Goal: Communication & Community: Answer question/provide support

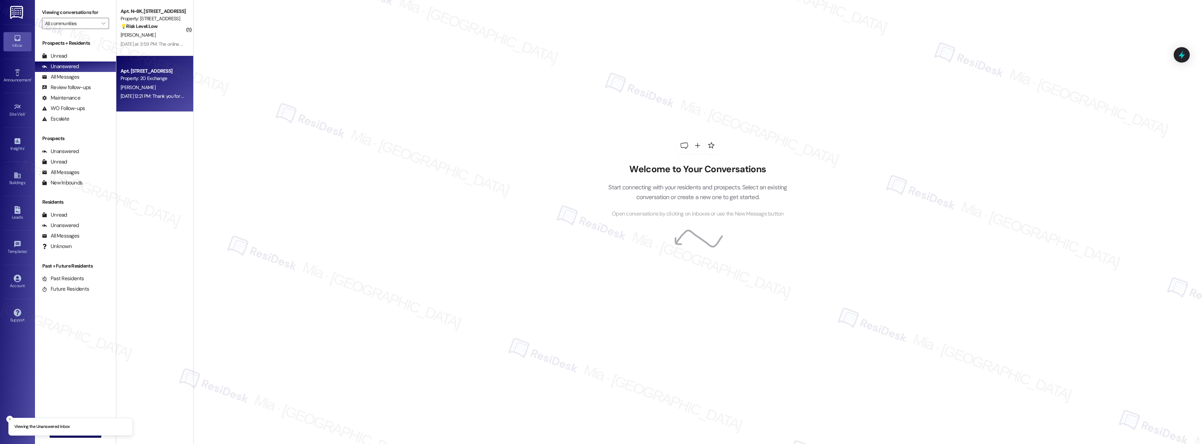
click at [158, 86] on div "[PERSON_NAME]" at bounding box center [153, 87] width 66 height 9
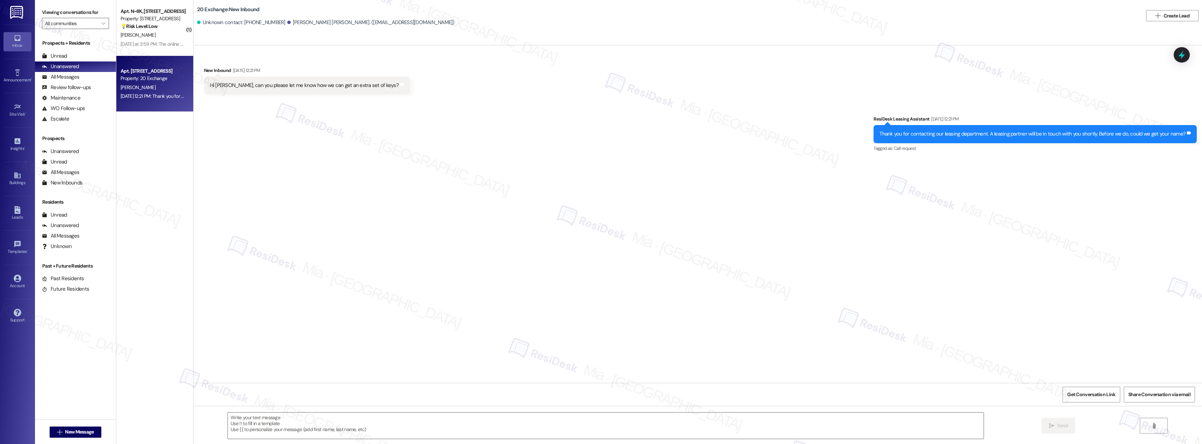
type textarea "Fetching suggested responses. Please feel free to read through the conversation…"
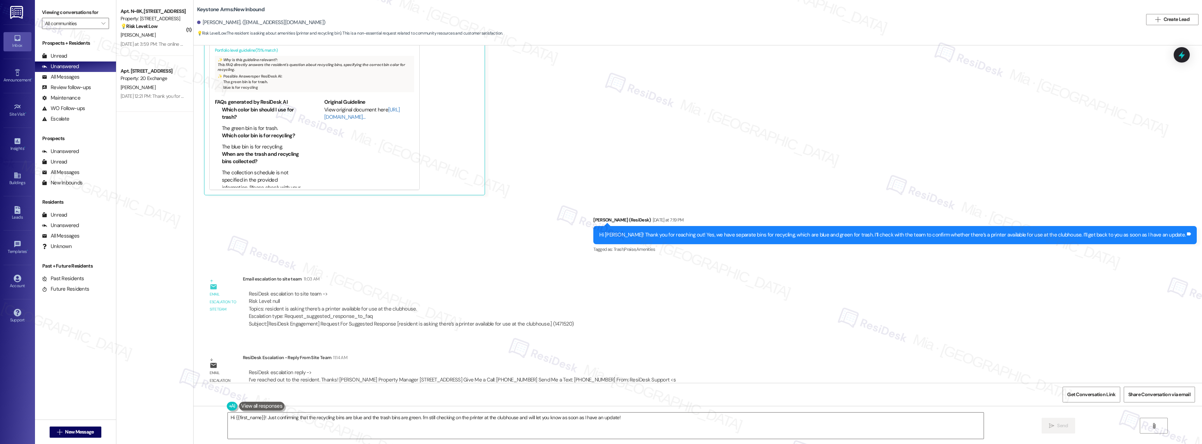
scroll to position [182, 0]
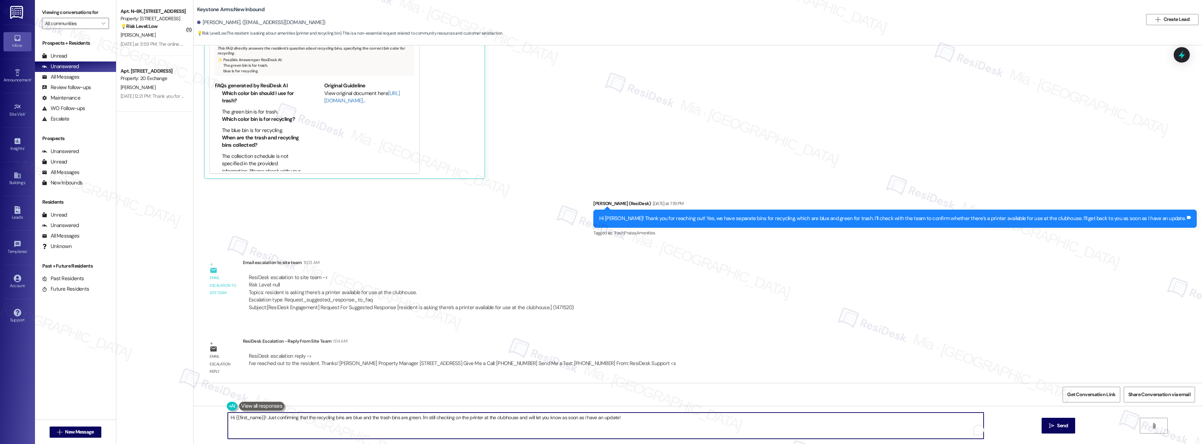
drag, startPoint x: 224, startPoint y: 420, endPoint x: 645, endPoint y: 419, distance: 420.8
click at [645, 419] on textarea "Hi {{first_name}}! Just confirming that the recycling bins are blue and the tra…" at bounding box center [606, 426] width 756 height 26
click at [248, 418] on textarea "Hi Christa, our team informed me that they ha" at bounding box center [606, 426] width 756 height 26
click at [320, 418] on textarea "Hi Christa, our team informed me that they ha" at bounding box center [606, 426] width 756 height 26
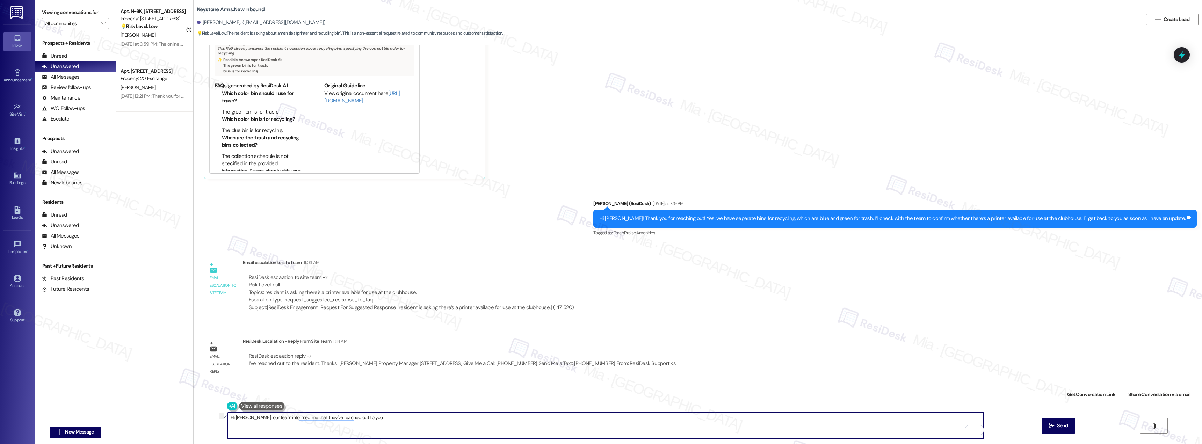
drag, startPoint x: 361, startPoint y: 420, endPoint x: 227, endPoint y: 421, distance: 134.2
click at [228, 421] on textarea "Hi Christa, our team informed me that they've reached out to you." at bounding box center [606, 426] width 756 height 26
drag, startPoint x: 311, startPoint y: 420, endPoint x: 305, endPoint y: 415, distance: 7.7
click at [305, 417] on textarea "Hi Christa, our team informed me that they've reached out to you." at bounding box center [606, 426] width 756 height 26
drag, startPoint x: 363, startPoint y: 420, endPoint x: 224, endPoint y: 420, distance: 139.1
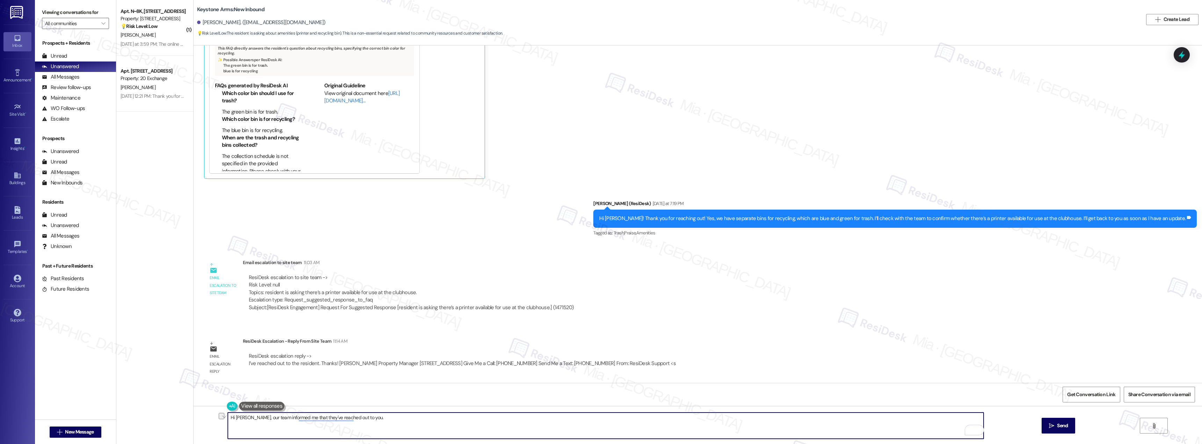
click at [224, 420] on div "Hi Christa, our team informed me that they've reached out to you.  Send " at bounding box center [698, 432] width 1009 height 52
type textarea "Hi Christa, our team informed me that they've reached out to you."
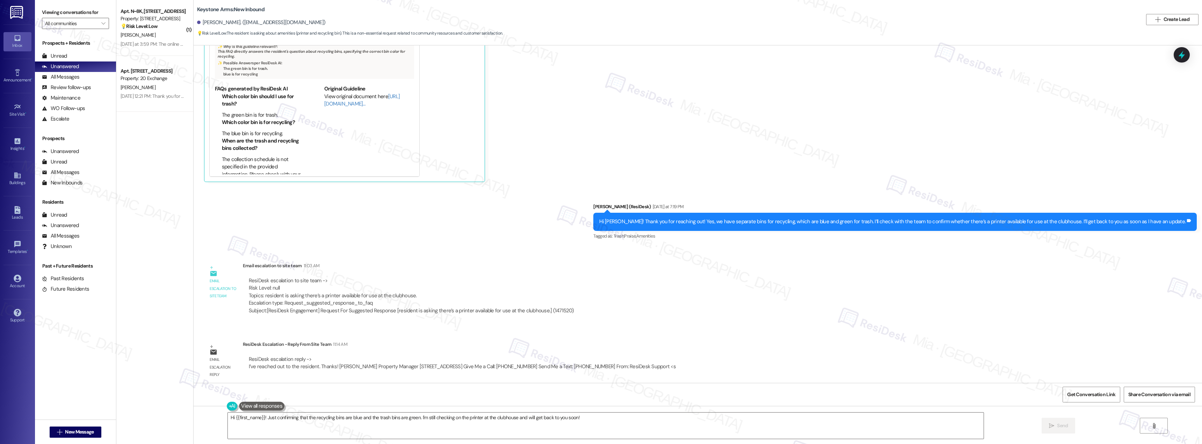
scroll to position [182, 0]
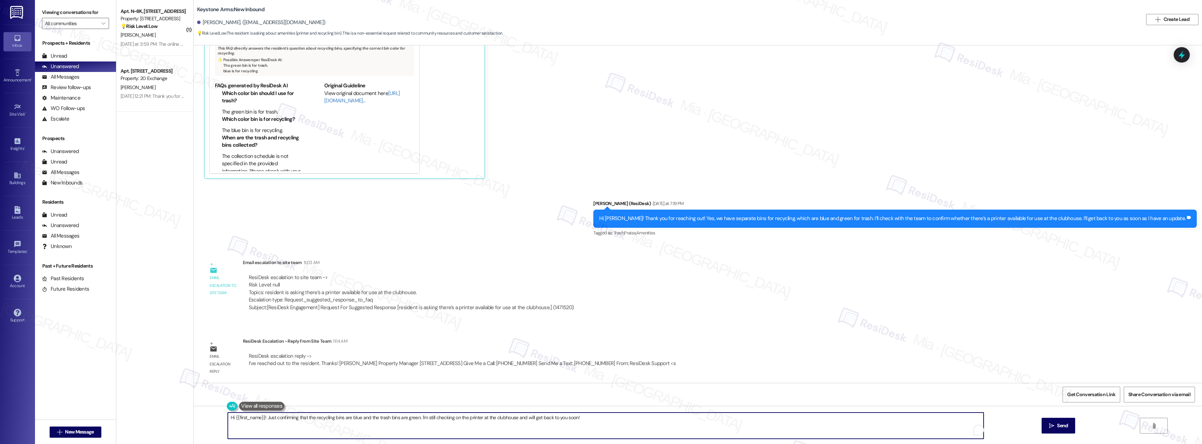
drag, startPoint x: 587, startPoint y: 417, endPoint x: 221, endPoint y: 417, distance: 366.3
click at [224, 417] on div "Hi {{first_name}}! Just confirming that the recycling bins are blue and the tra…" at bounding box center [602, 425] width 757 height 27
paste textarea "Christa, I was advised that our team has reached out to you directly."
click at [384, 420] on textarea "Hi Christa, I was advised that our team has reached out to you directly." at bounding box center [606, 426] width 756 height 26
drag, startPoint x: 450, startPoint y: 419, endPoint x: 447, endPoint y: 420, distance: 3.6
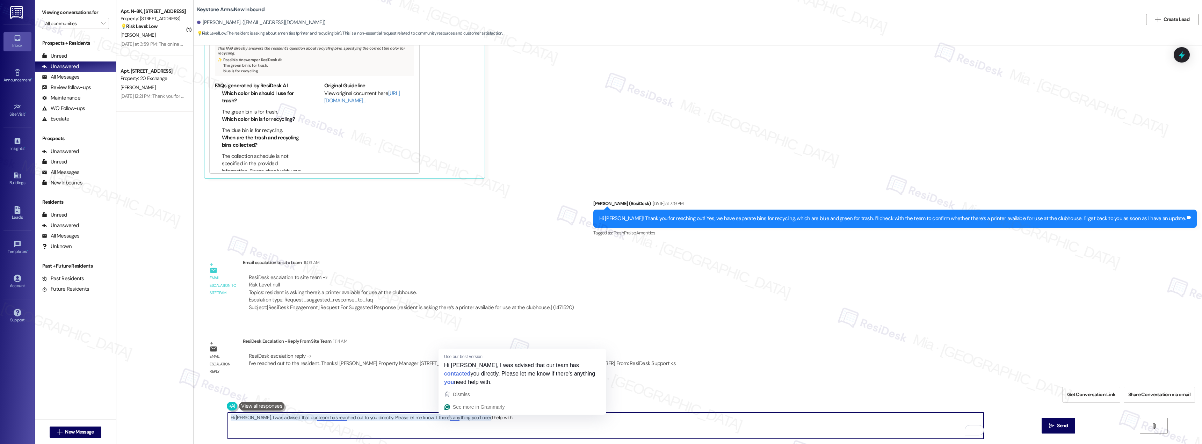
click at [447, 420] on textarea "Hi Christa, I was advised that our team has reached out to you directly. Please…" at bounding box center [606, 426] width 756 height 26
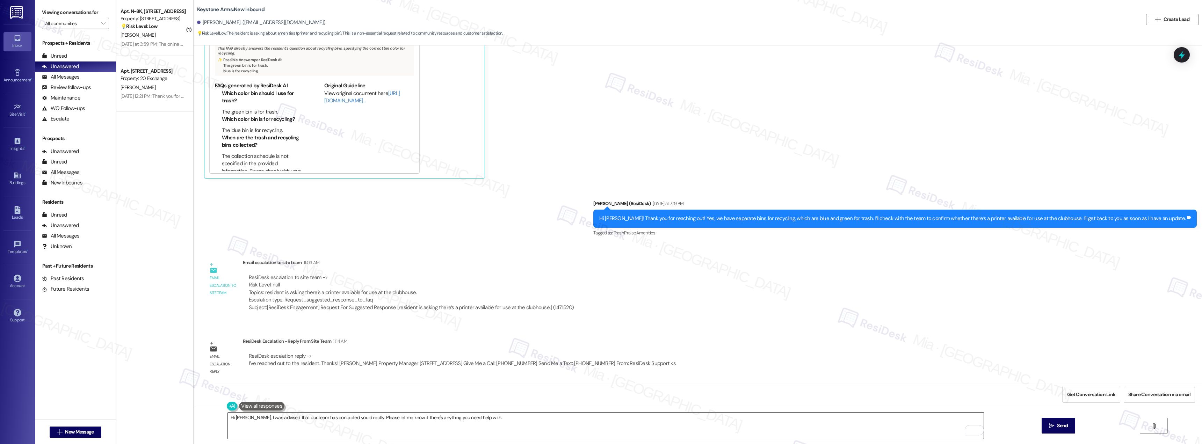
click at [323, 418] on textarea "Hi Christa, I was advised that our team has contacted you directly. Please let …" at bounding box center [606, 426] width 756 height 26
click at [324, 417] on textarea "Hi Christa, I was advised that our team has contacted you directly. Please let …" at bounding box center [606, 426] width 756 height 26
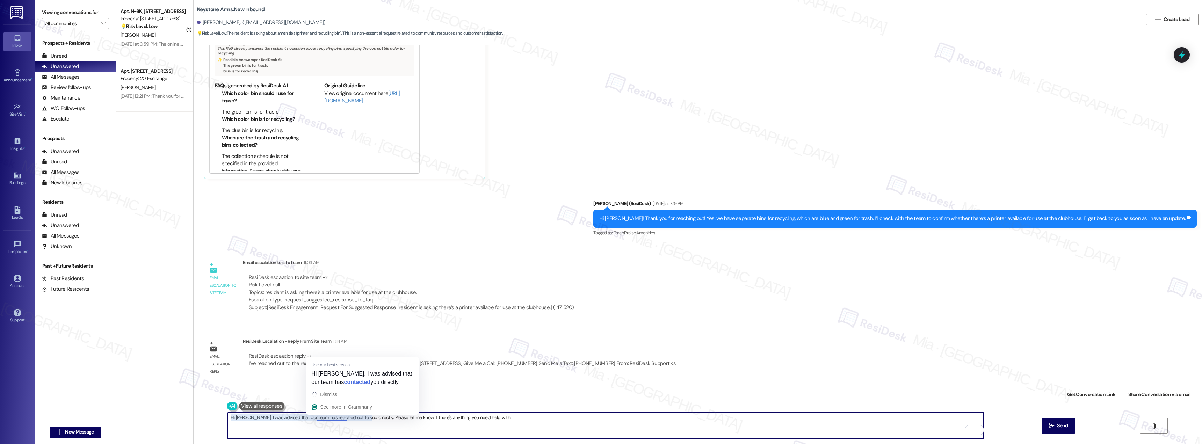
drag, startPoint x: 334, startPoint y: 420, endPoint x: 329, endPoint y: 419, distance: 5.3
click at [329, 419] on textarea "Hi Christa, I was advised that our team has reached out to you directly. Please…" at bounding box center [606, 426] width 756 height 26
click at [546, 419] on textarea "Hi Christa, I was advised that our team has reached out to you directly. Please…" at bounding box center [606, 426] width 756 height 26
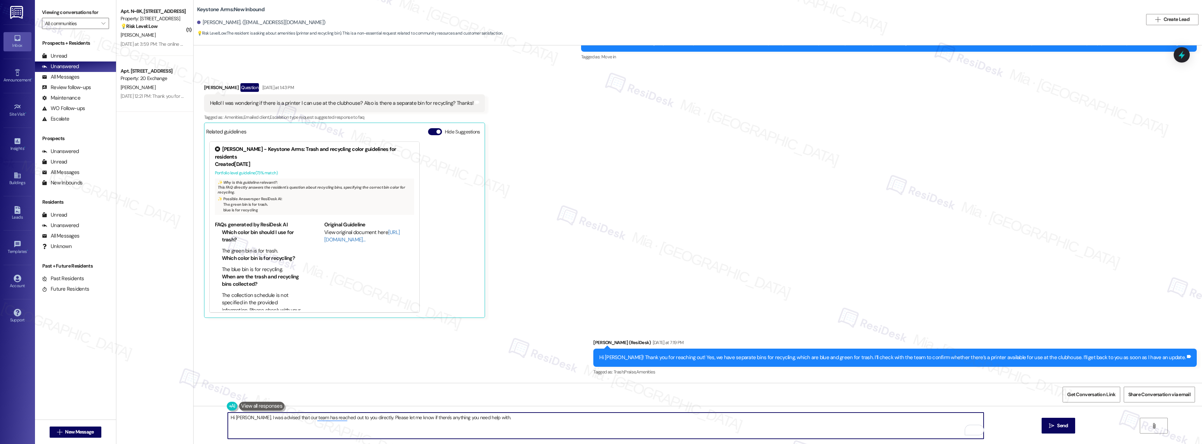
scroll to position [42, 0]
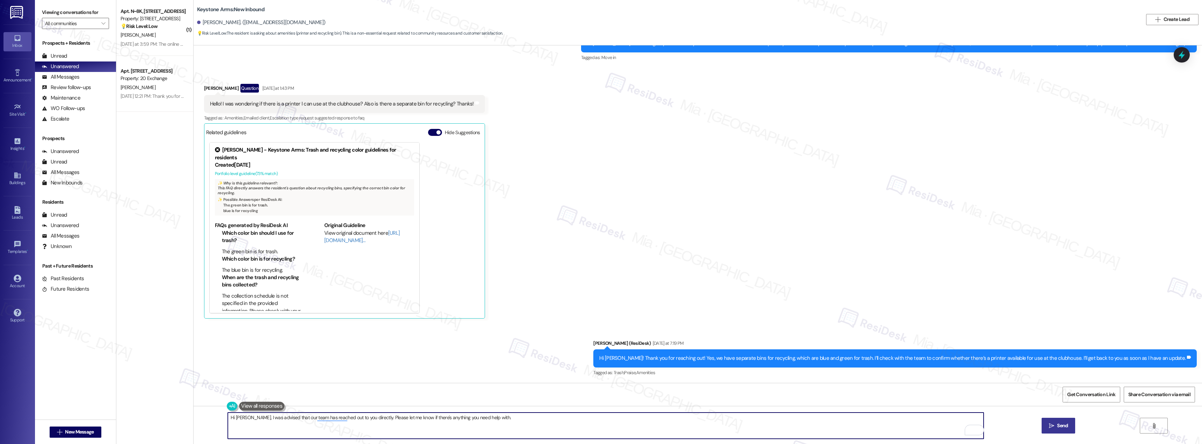
type textarea "Hi Christa, I was advised that our team has reached out to you directly. Please…"
click at [1058, 422] on span "Send" at bounding box center [1062, 425] width 11 height 7
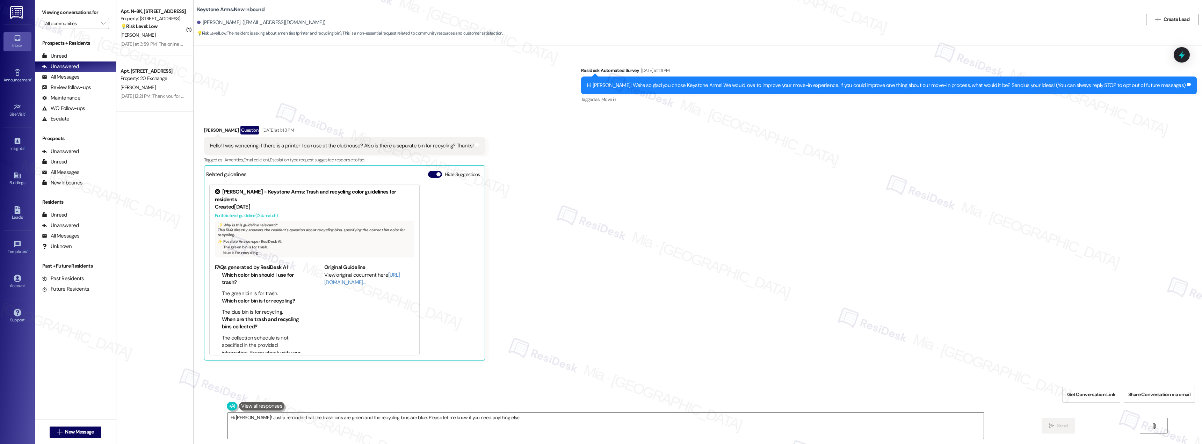
type textarea "Hi [PERSON_NAME]! Just a reminder that the trash bins are green and the recycli…"
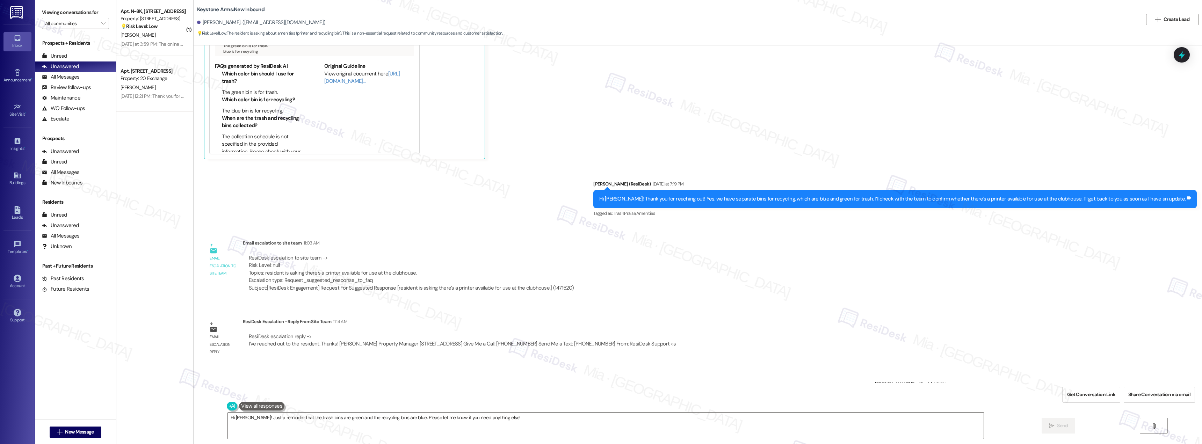
scroll to position [101, 0]
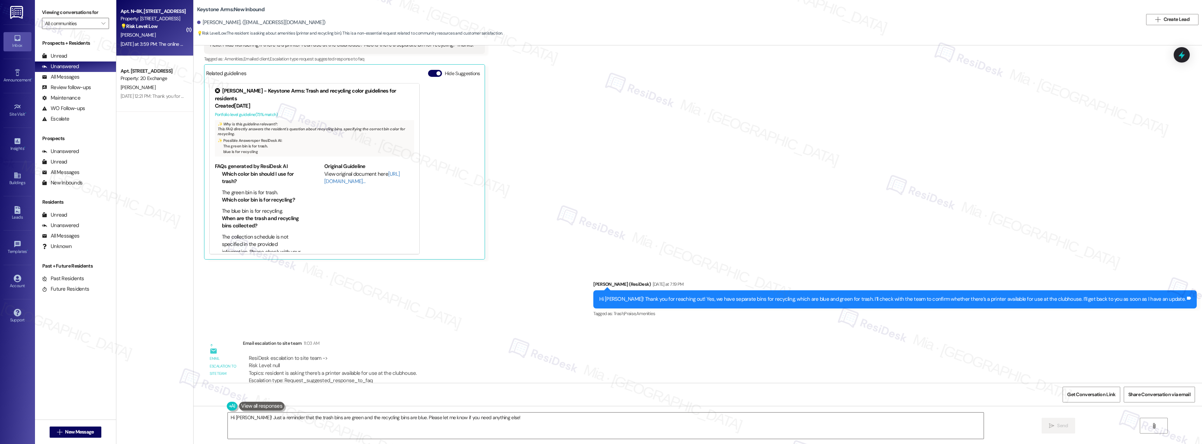
click at [167, 27] on div "💡 Risk Level: Low The resident is providing feedback on the move-in process, sp…" at bounding box center [153, 26] width 65 height 7
type textarea "Fetching suggested responses. Please feel free to read through the conversation…"
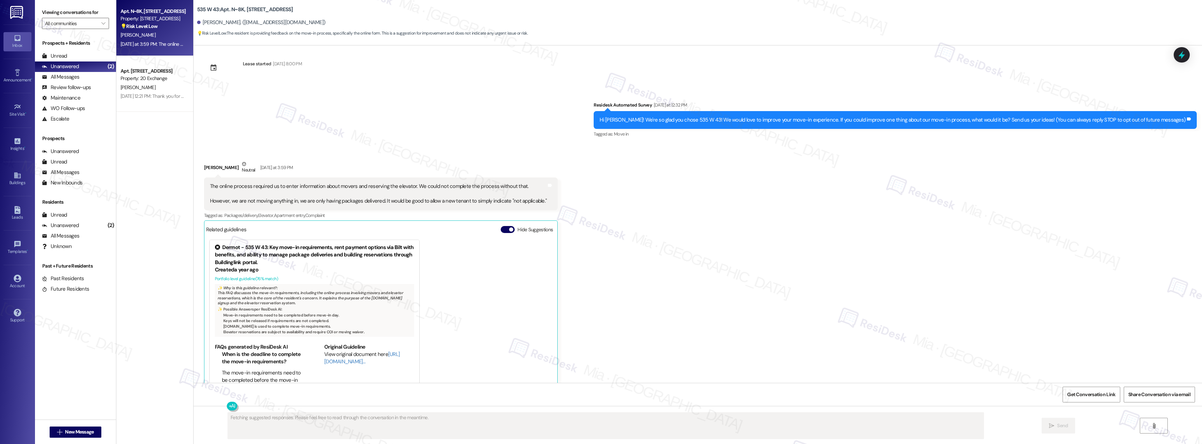
scroll to position [0, 0]
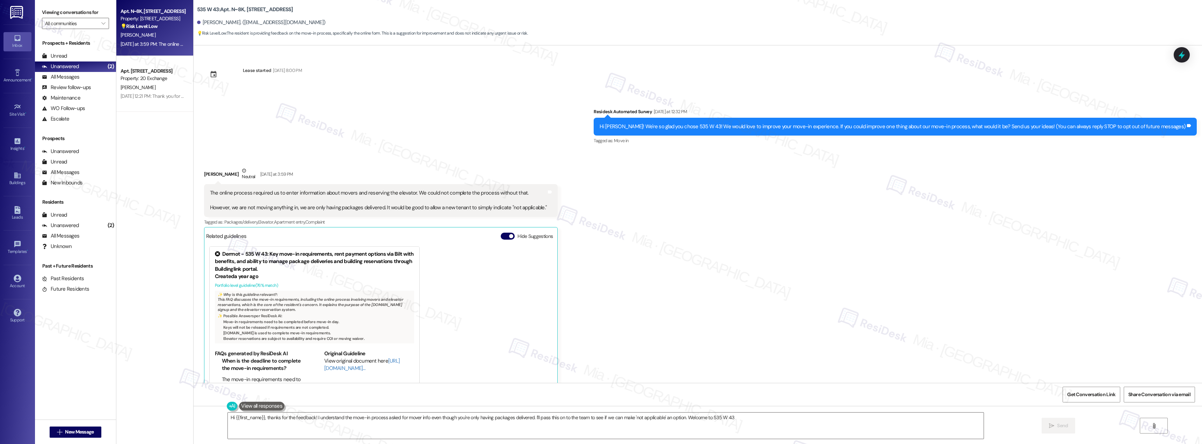
type textarea "Hi {{first_name}}, thanks for the feedback! I understand the move-in process as…"
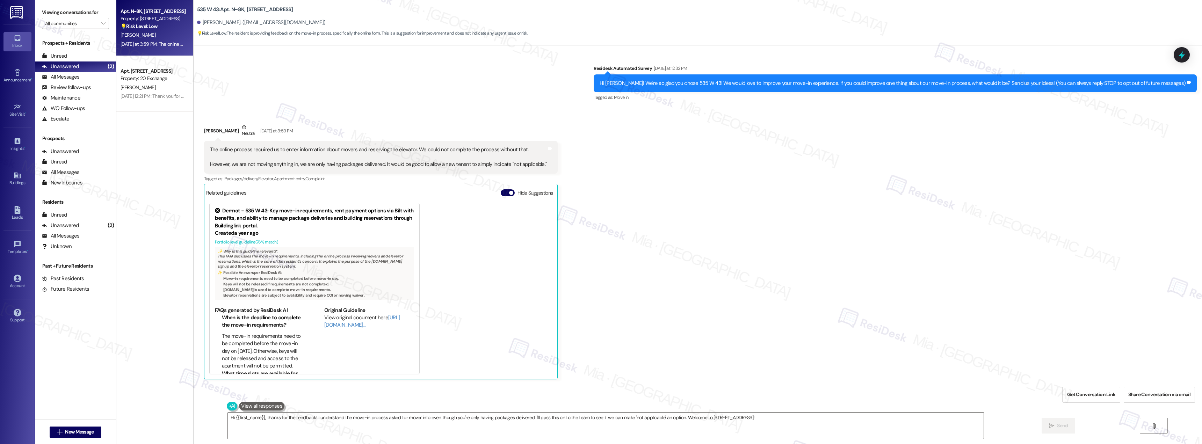
scroll to position [45, 0]
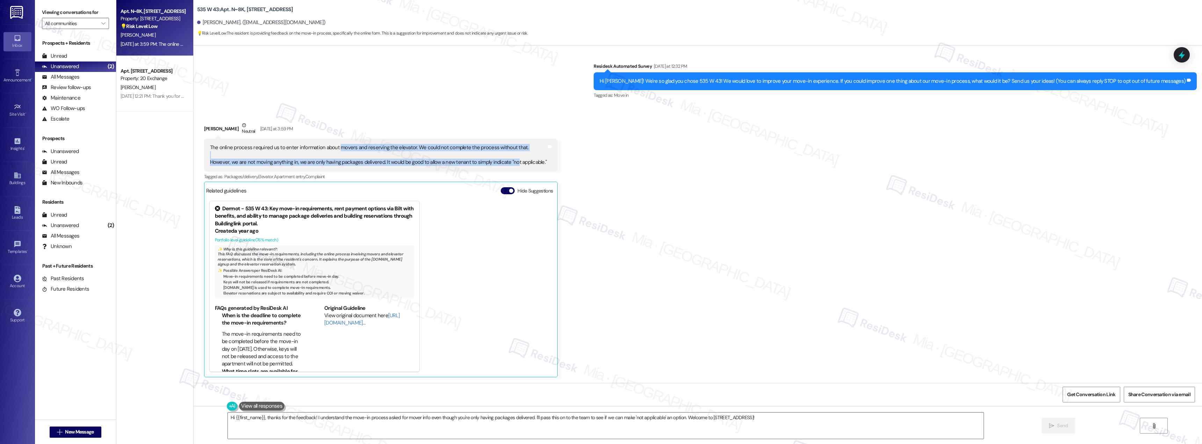
drag, startPoint x: 331, startPoint y: 148, endPoint x: 508, endPoint y: 165, distance: 177.7
click at [508, 165] on div "The online process required us to enter information about movers and reserving …" at bounding box center [378, 155] width 337 height 22
click at [328, 324] on link "http://res.cl…" at bounding box center [361, 319] width 75 height 14
click at [1185, 57] on icon at bounding box center [1182, 55] width 12 height 12
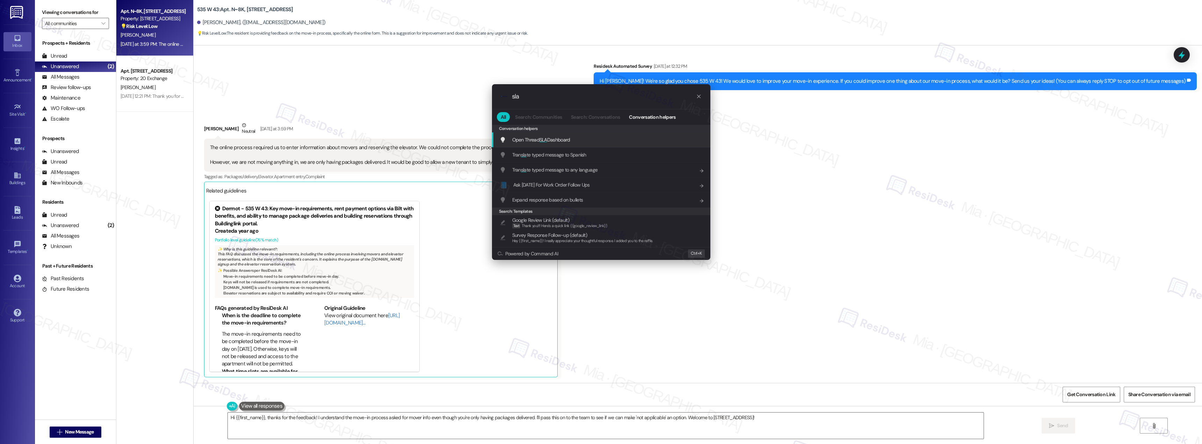
type input "sla"
click at [561, 139] on span "Open Thread SLA Dashboard" at bounding box center [541, 140] width 58 height 6
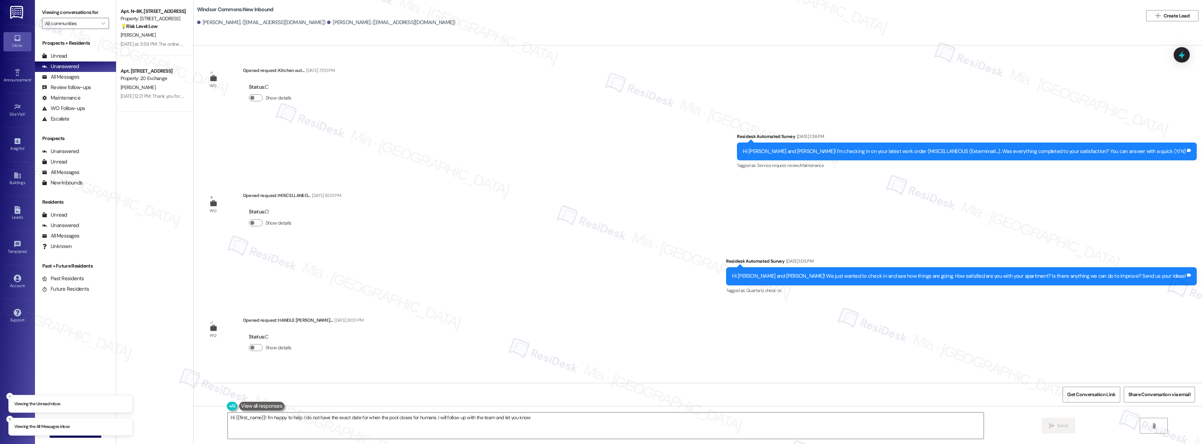
scroll to position [14350, 0]
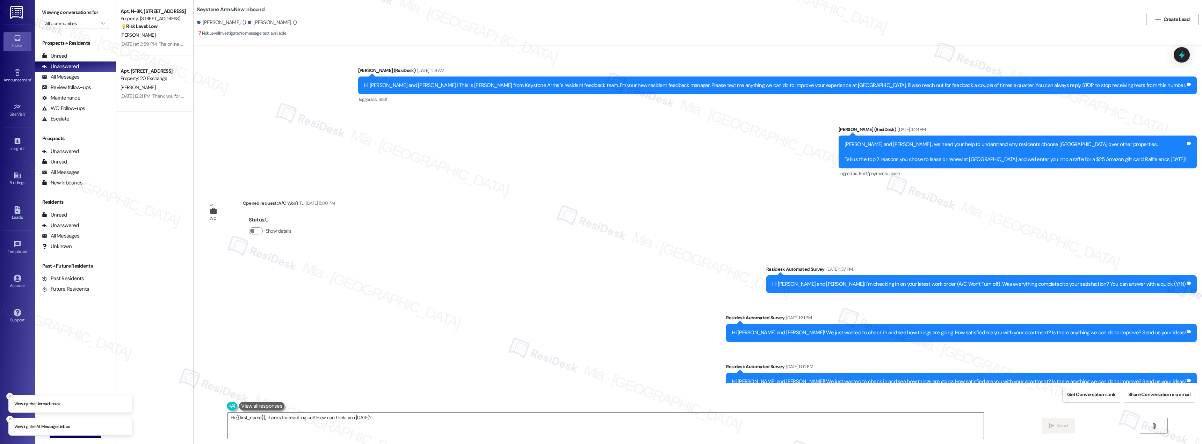
scroll to position [4896, 0]
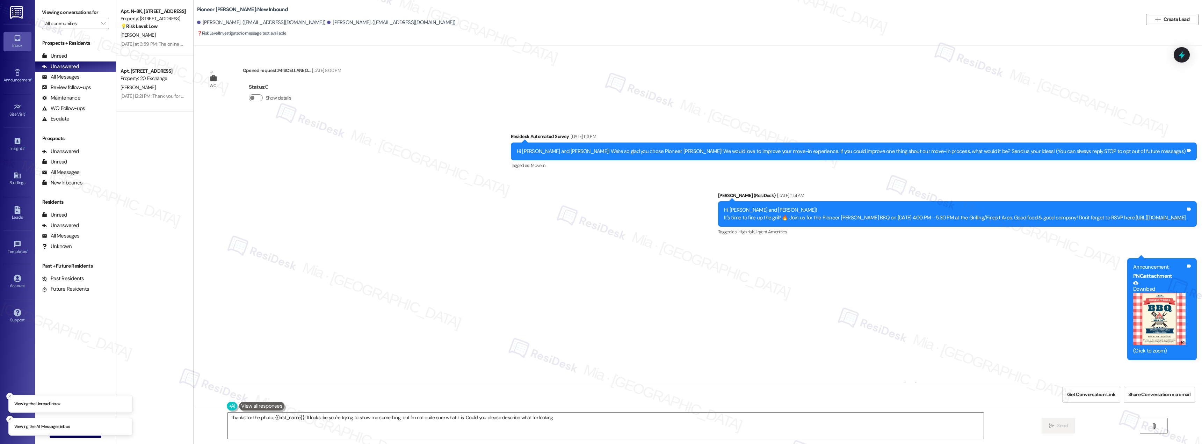
scroll to position [1190, 0]
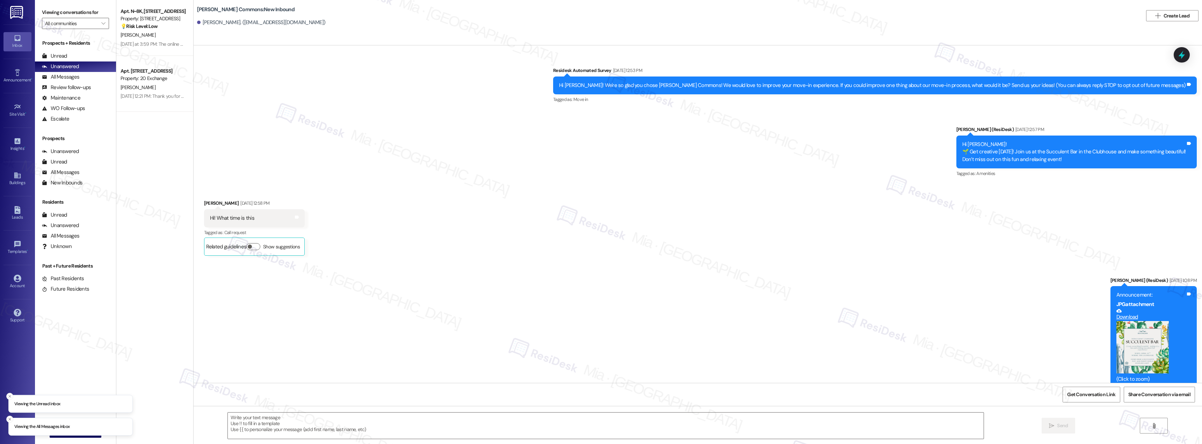
scroll to position [1590, 0]
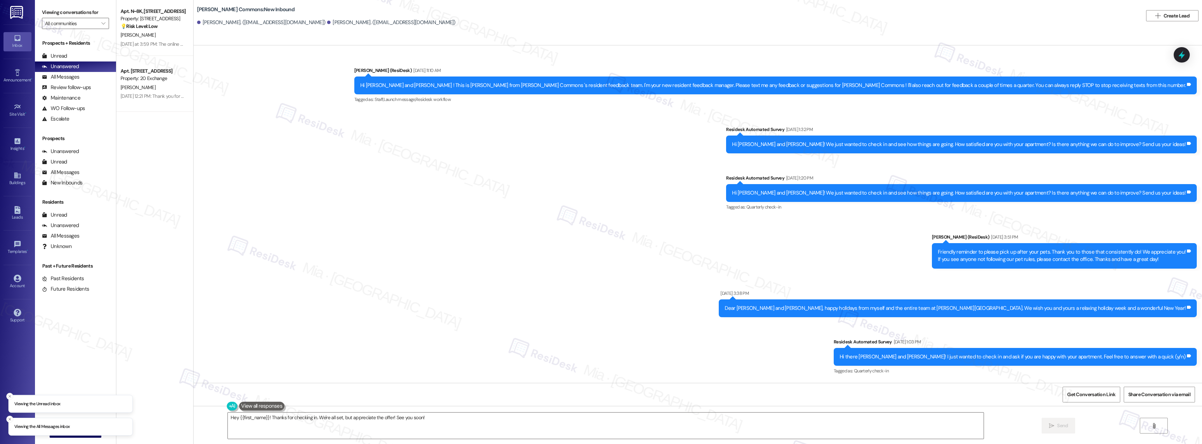
scroll to position [11971, 0]
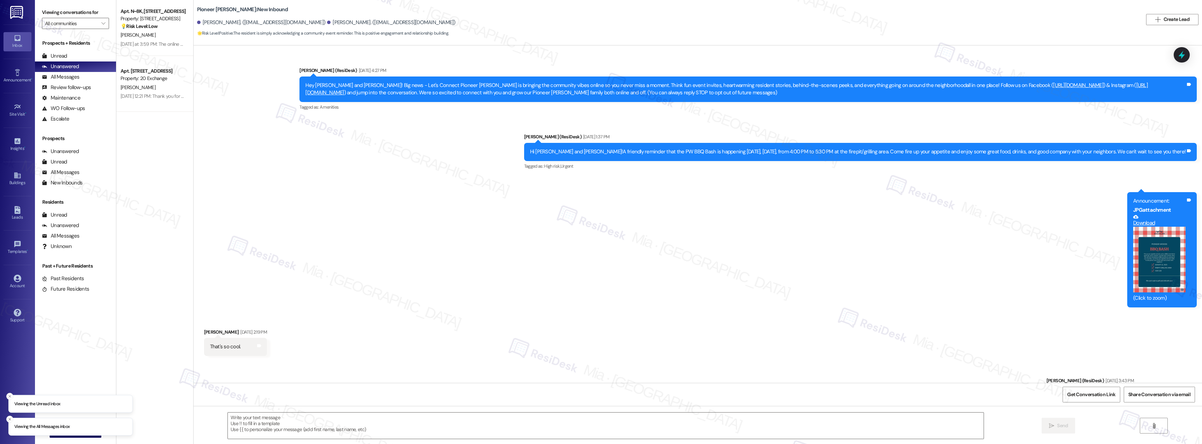
scroll to position [163, 0]
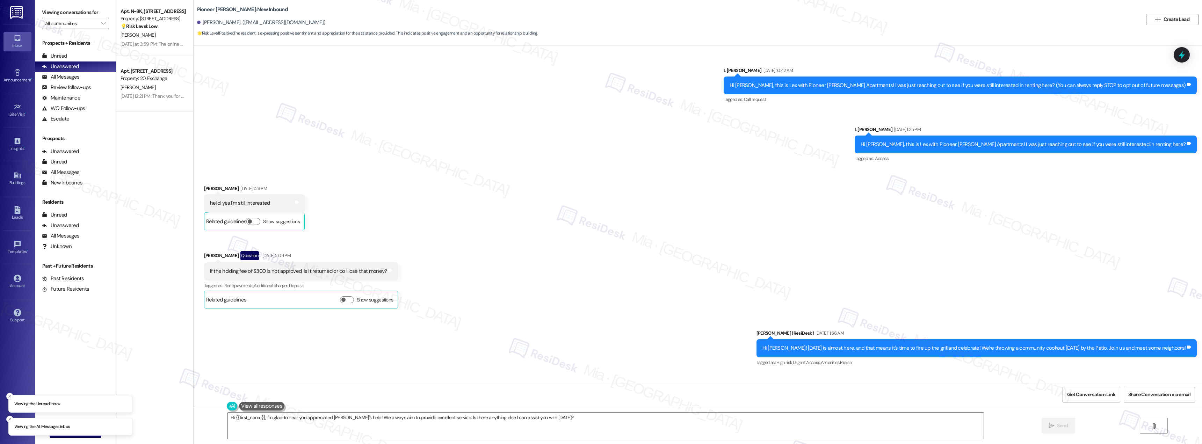
scroll to position [6096, 0]
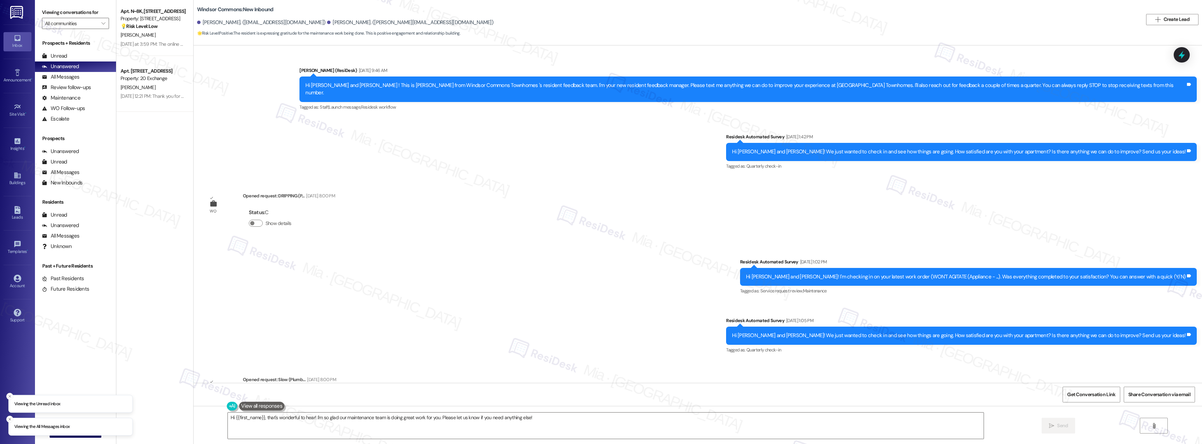
scroll to position [6132, 0]
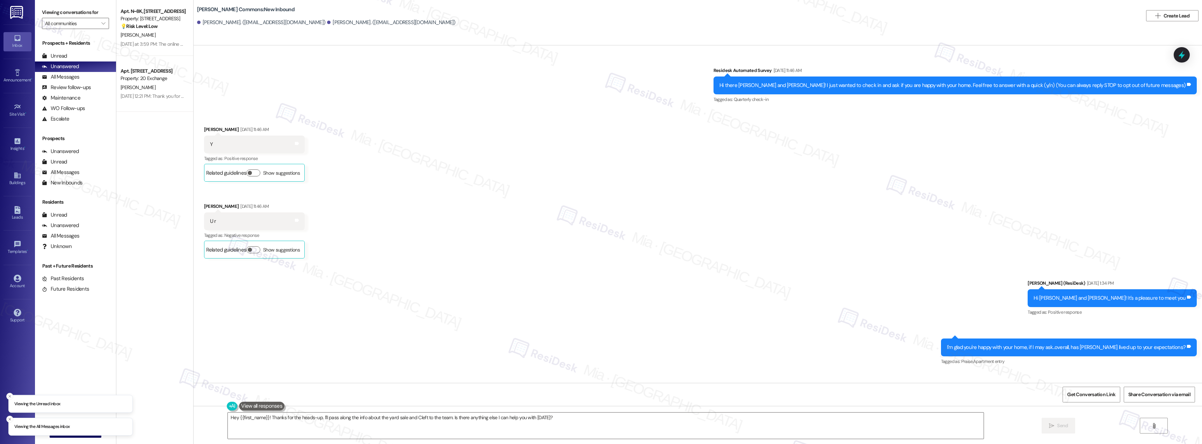
scroll to position [5752, 0]
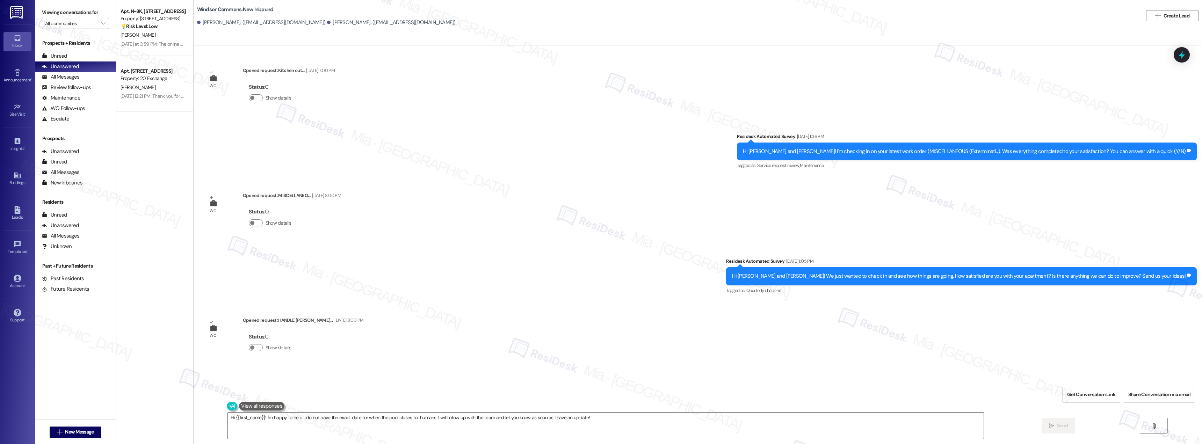
scroll to position [14350, 0]
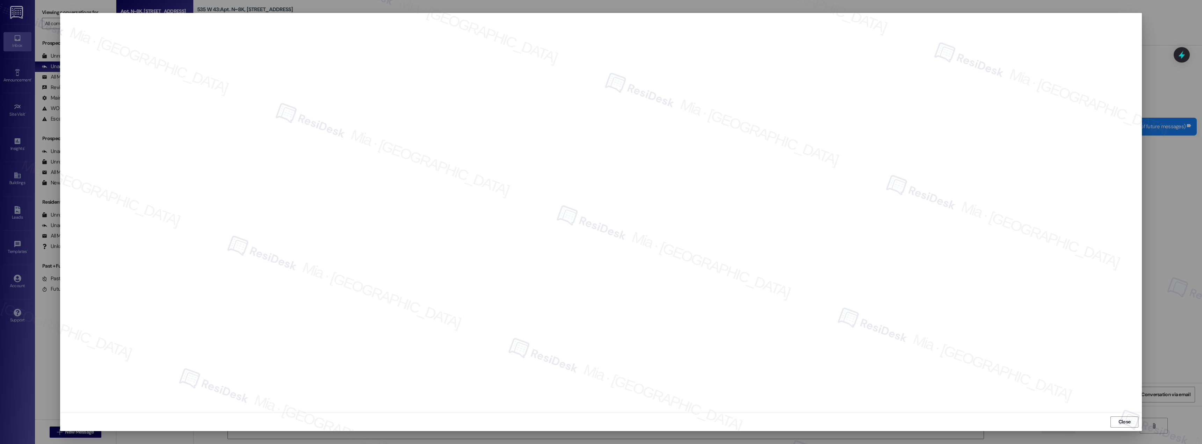
scroll to position [45, 0]
click at [1124, 425] on span "Close" at bounding box center [1125, 421] width 12 height 7
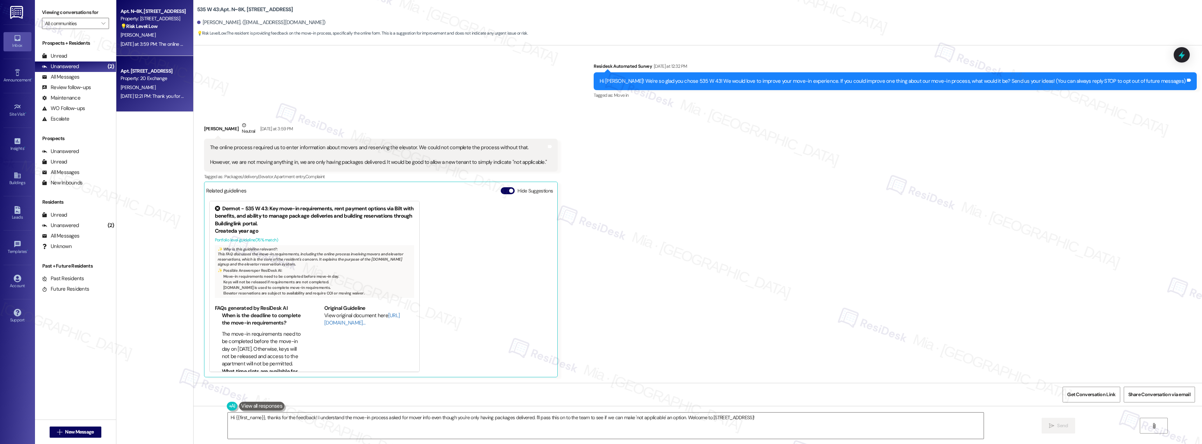
click at [150, 81] on div "Property: 20 Exchange" at bounding box center [153, 78] width 65 height 7
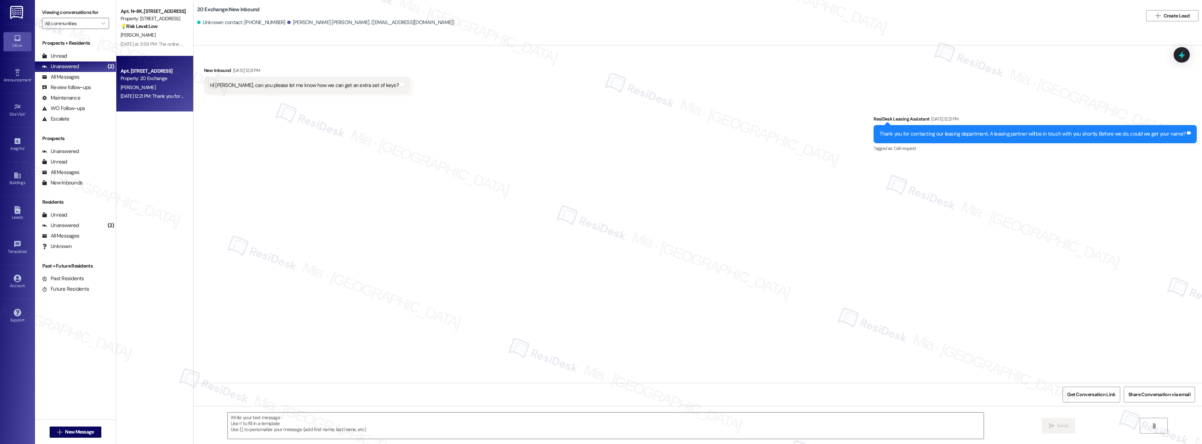
type textarea "Fetching suggested responses. Please feel free to read through the conversation…"
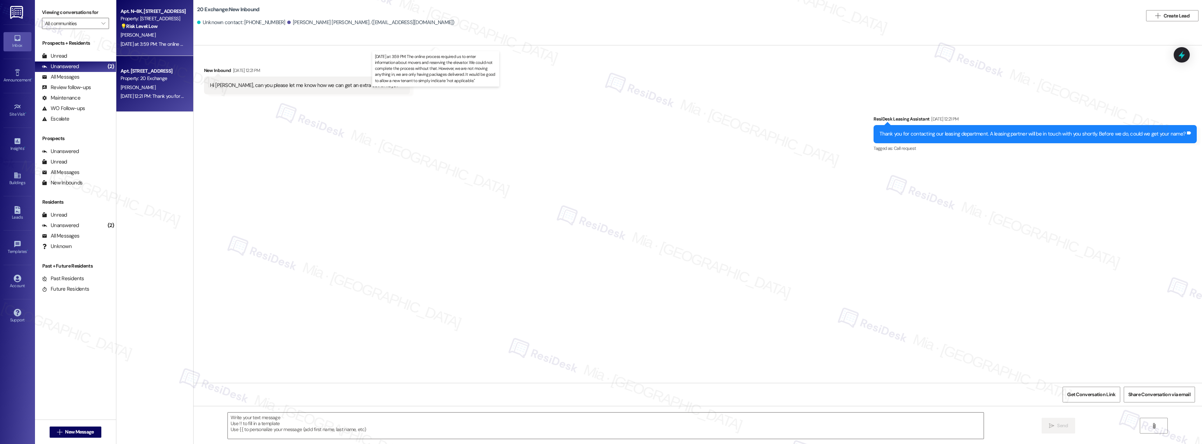
click at [154, 46] on div "[DATE] at 3:59 PM: The online process required us to enter information about mo…" at bounding box center [441, 44] width 640 height 6
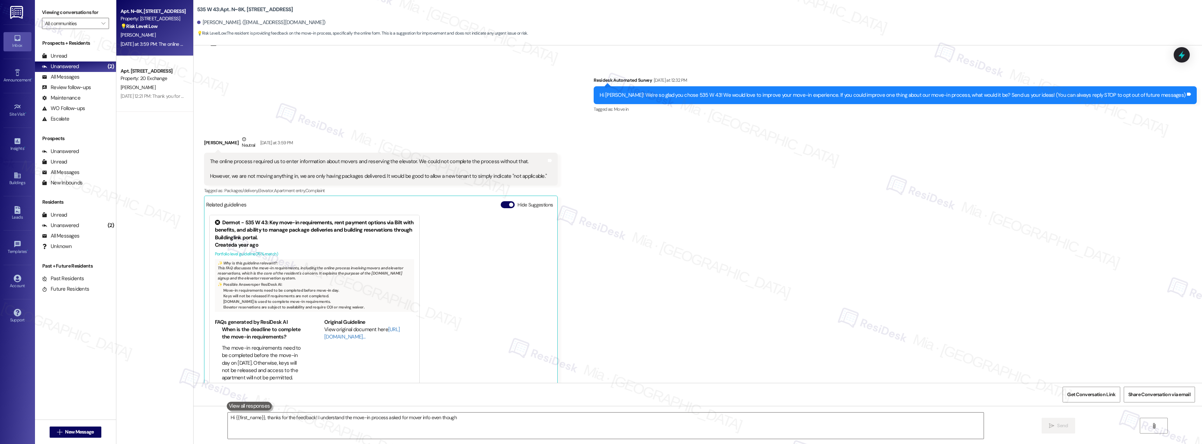
scroll to position [45, 0]
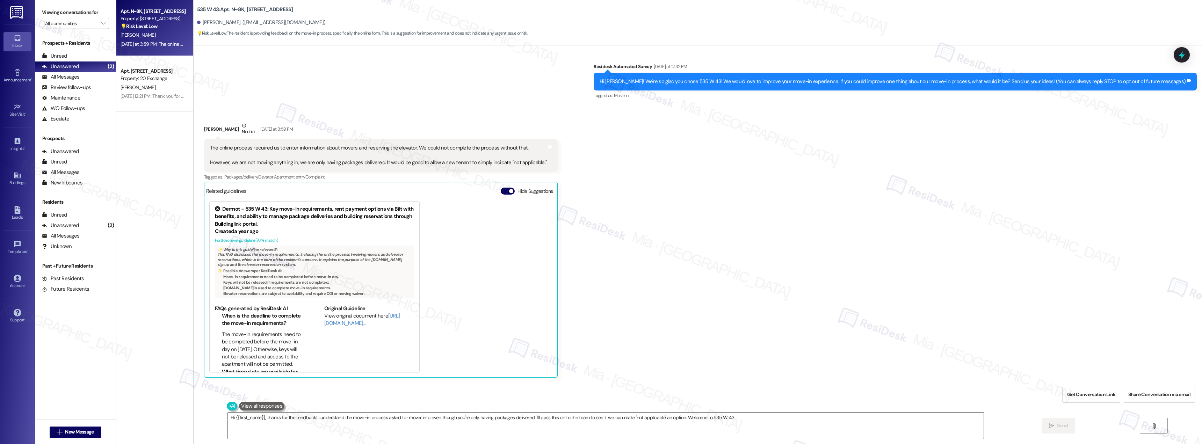
type textarea "Hi {{first_name}}, thanks for the feedback! I understand the move-in process as…"
click at [142, 103] on div "Apt. [STREET_ADDRESS] Property: 20 Exchange [PERSON_NAME] [DATE] 12:21 PM: Than…" at bounding box center [154, 84] width 77 height 56
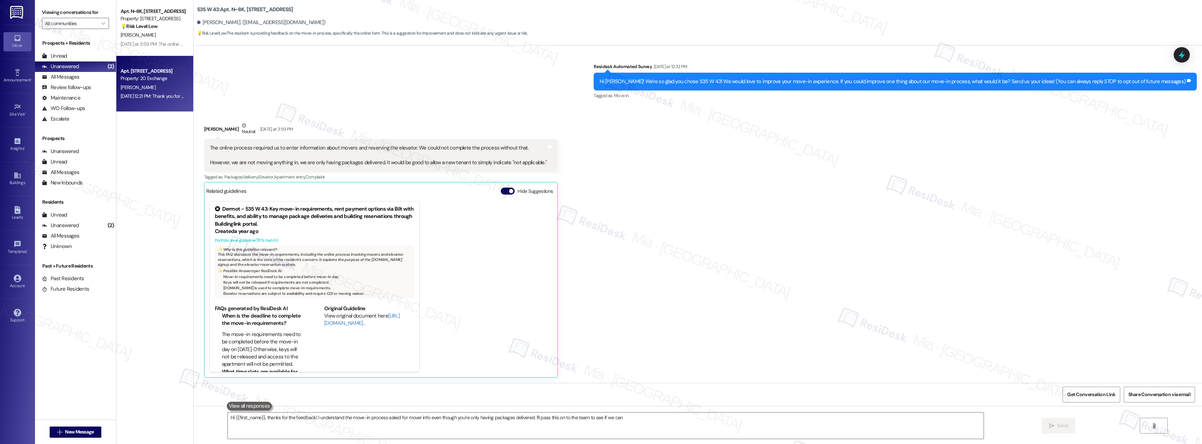
scroll to position [0, 0]
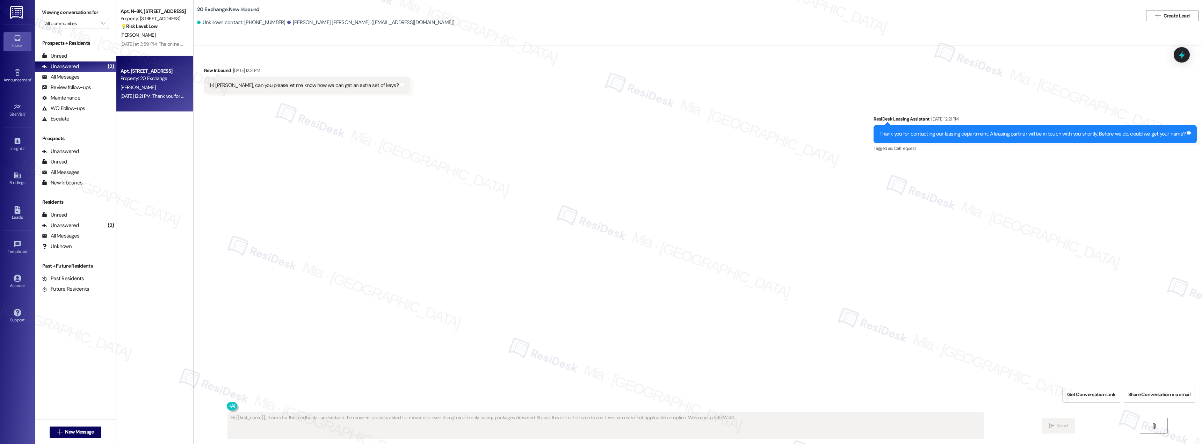
type textarea "Hi {{first_name}}, thanks for the feedback! I understand the move-in process as…"
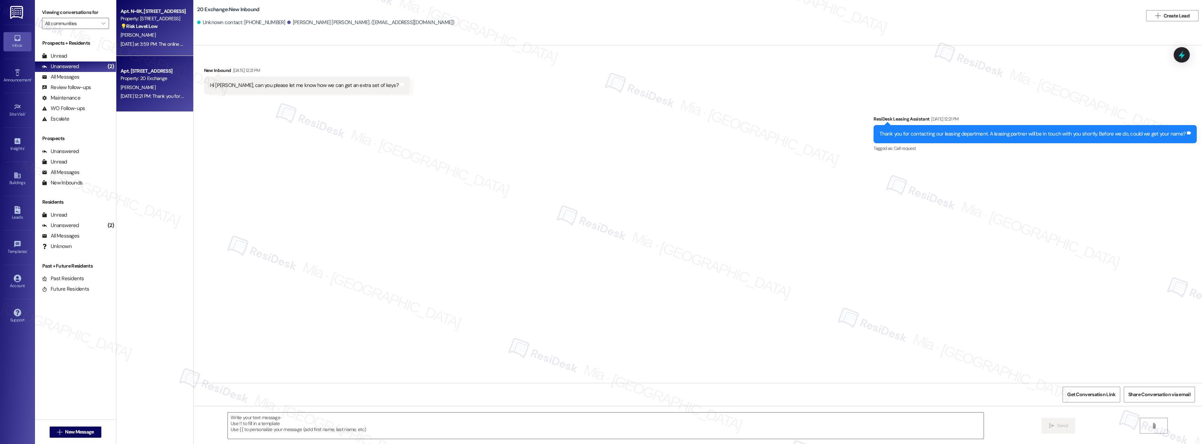
click at [139, 36] on div "[PERSON_NAME]" at bounding box center [153, 35] width 66 height 9
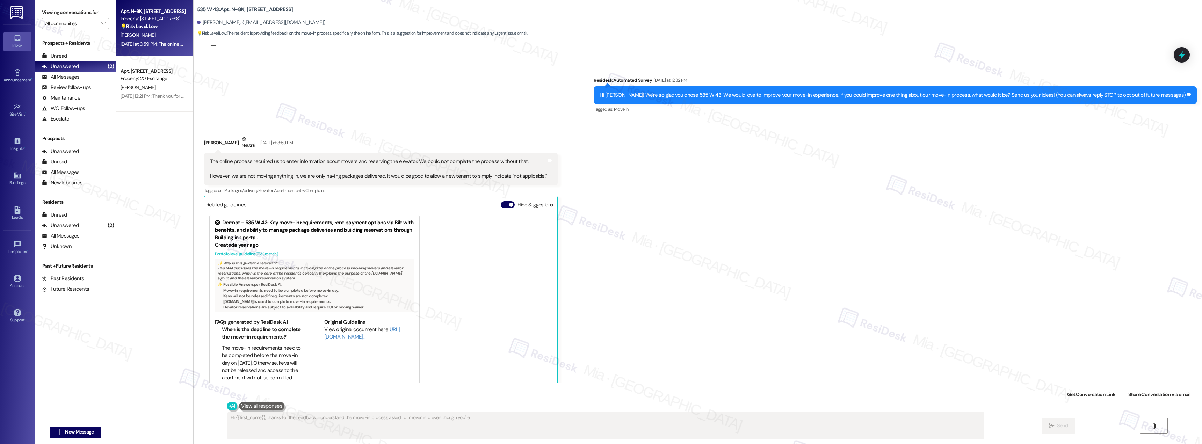
scroll to position [45, 0]
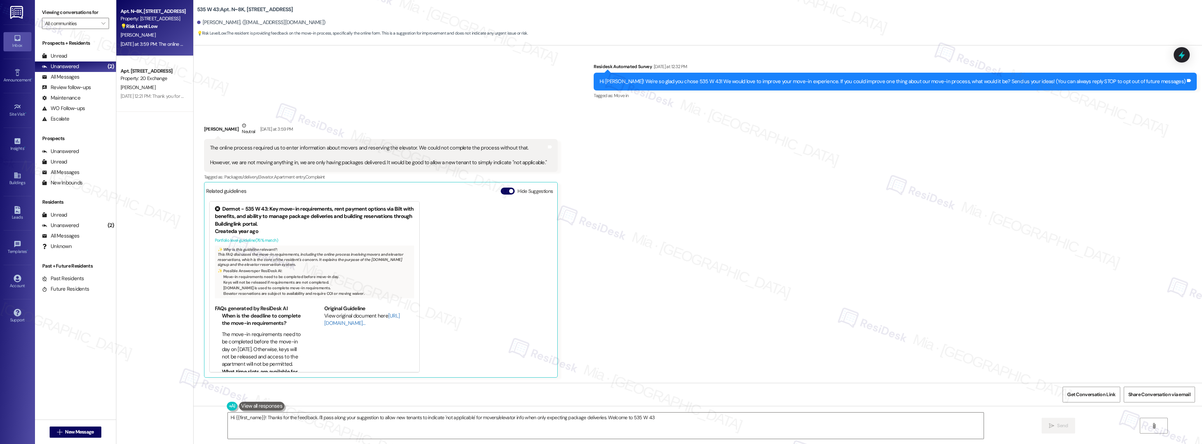
type textarea "Hi {{first_name}}! Thanks for the feedback. I'll pass along your suggestion to …"
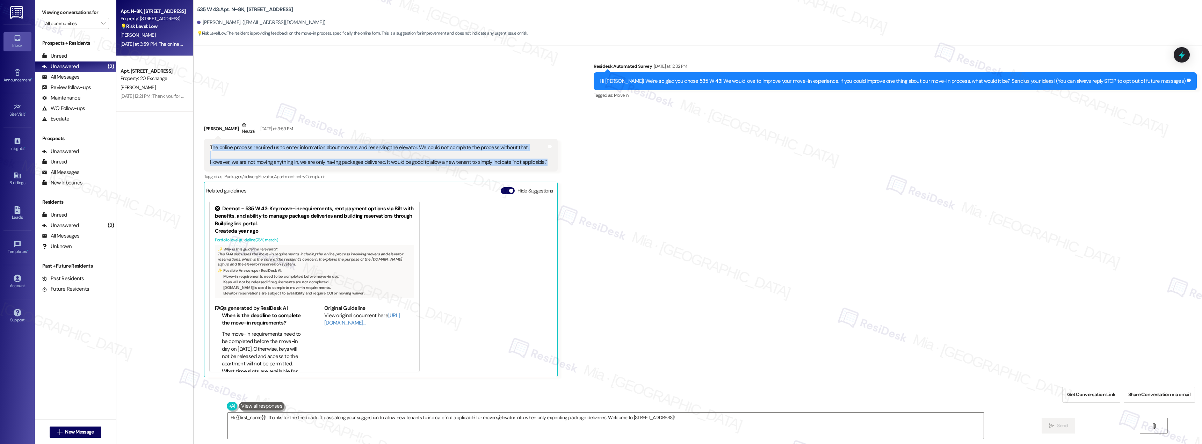
drag, startPoint x: 206, startPoint y: 147, endPoint x: 552, endPoint y: 158, distance: 346.1
click at [552, 158] on div "Received via SMS Richard Taylor Neutral Yesterday at 3:59 PM The online process…" at bounding box center [698, 244] width 1009 height 277
copy div "he online process required us to enter information about movers and reserving t…"
click at [219, 163] on div "The online process required us to enter information about movers and reserving …" at bounding box center [378, 155] width 337 height 22
drag, startPoint x: 221, startPoint y: 160, endPoint x: 530, endPoint y: 160, distance: 308.6
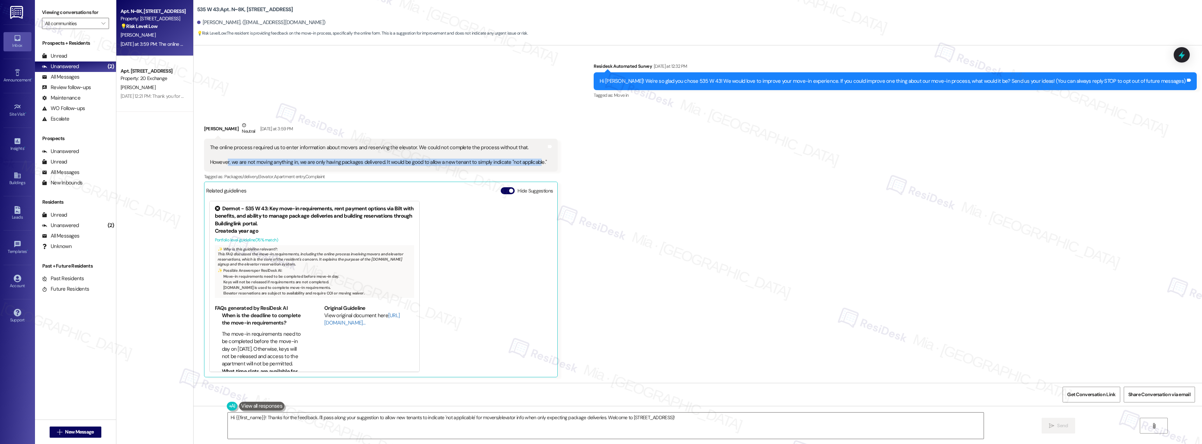
click at [530, 160] on div "The online process required us to enter information about movers and reserving …" at bounding box center [378, 155] width 337 height 22
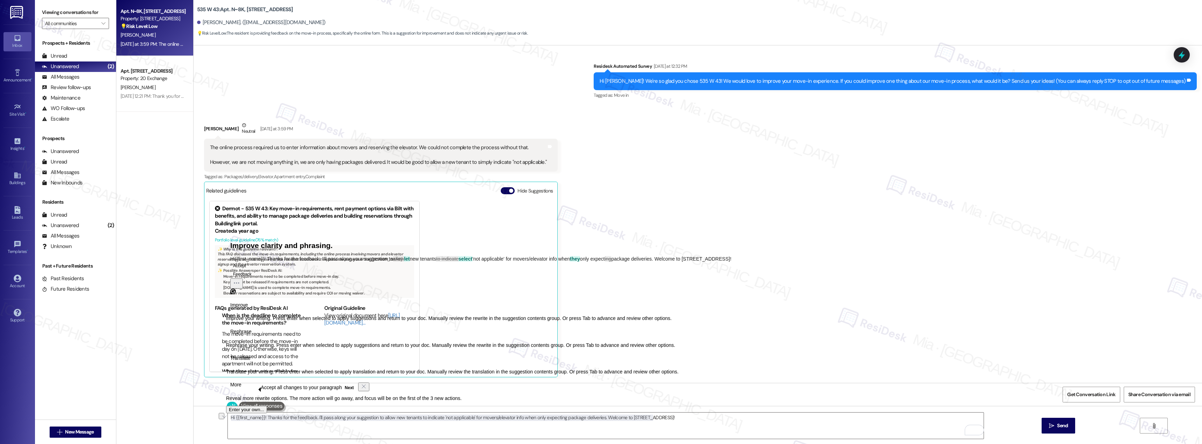
drag, startPoint x: 658, startPoint y: 419, endPoint x: 224, endPoint y: 420, distance: 433.7
click at [224, 420] on div "Hi {{first_name}}! Thanks for the feedback. I'll pass along your suggestion to …" at bounding box center [698, 432] width 1009 height 52
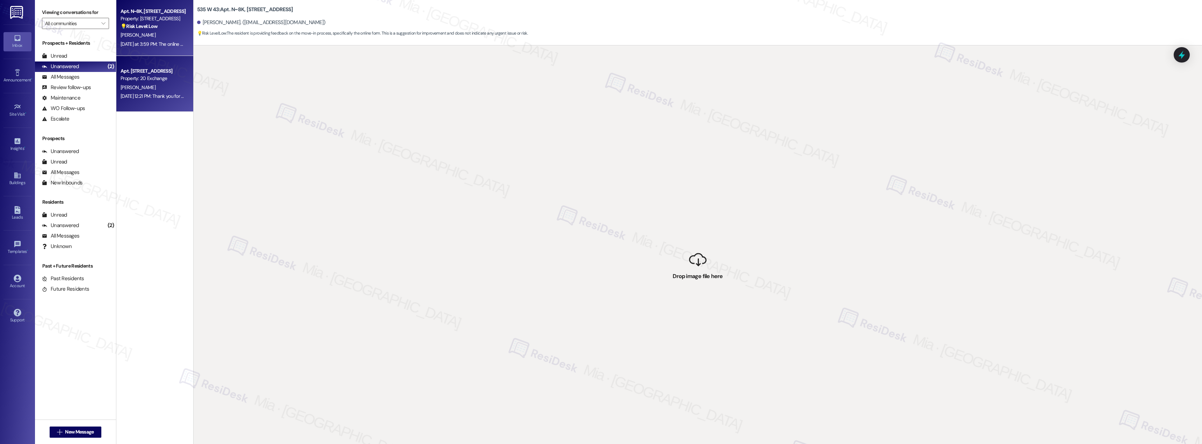
click at [164, 93] on div "Aug 26, 2025 at 12:21 PM: Thank you for contacting our leasing department. A le…" at bounding box center [277, 96] width 313 height 6
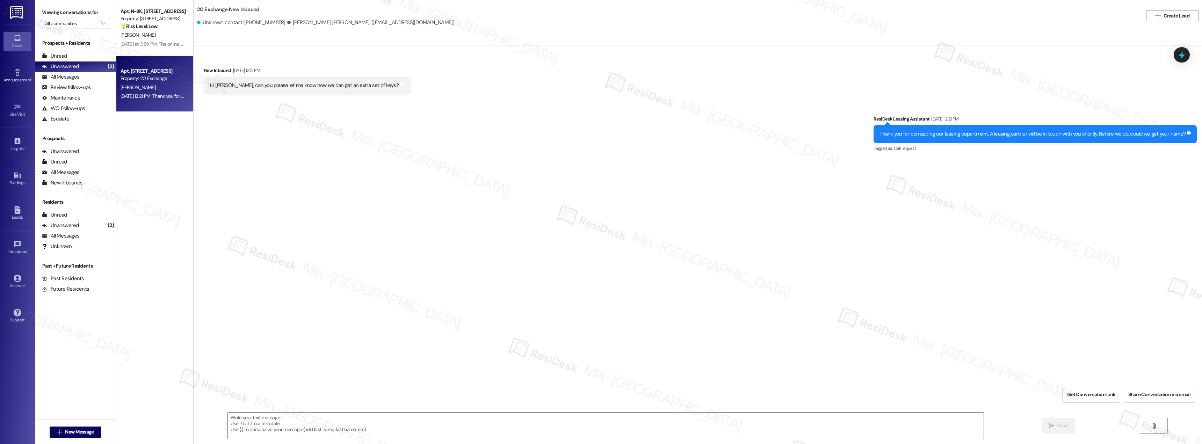
type textarea "Fetching suggested responses. Please feel free to read through the conversation…"
click at [168, 27] on div "💡 Risk Level: Low The resident is providing feedback on the move-in process, sp…" at bounding box center [153, 26] width 65 height 7
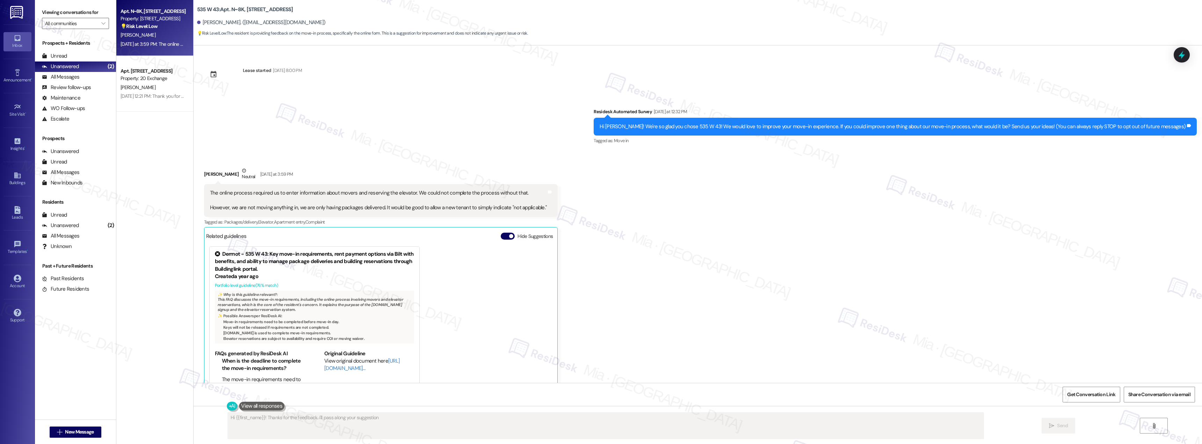
scroll to position [45, 0]
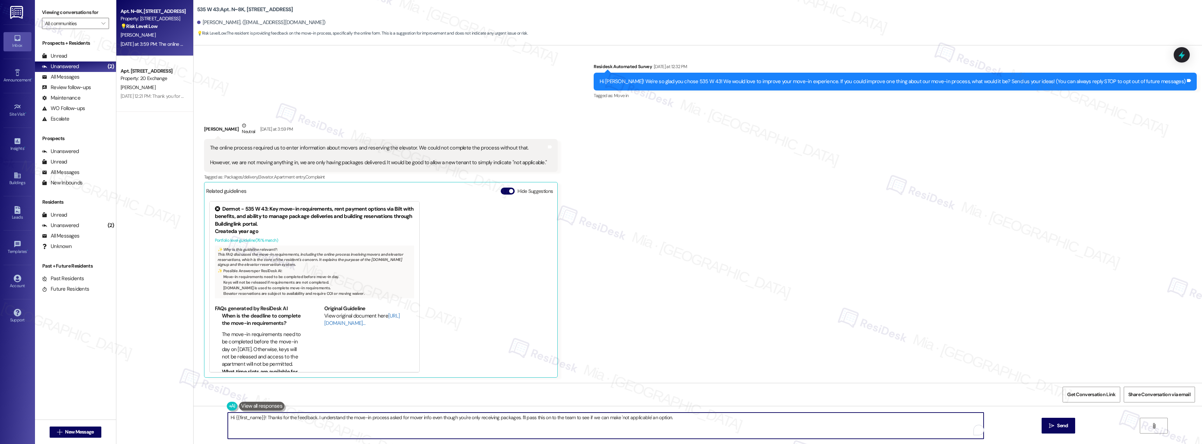
click at [262, 418] on textarea "Hi {{first_name}}! Thanks for the feedback. I understand the move-in process as…" at bounding box center [606, 426] width 756 height 26
drag, startPoint x: 673, startPoint y: 419, endPoint x: 222, endPoint y: 419, distance: 450.8
click at [228, 419] on textarea "Hi {{first_name}}! Thanks for the feedback. I understand the move-in process as…" at bounding box center [606, 426] width 756 height 26
paste textarea "Tasks today Tasks today 100% 10 K44 Thank you Richard for sharing your feedback…"
type textarea "Tasks today Tasks today 100% 10 K44 Thank you Richard for sharing your feedback…"
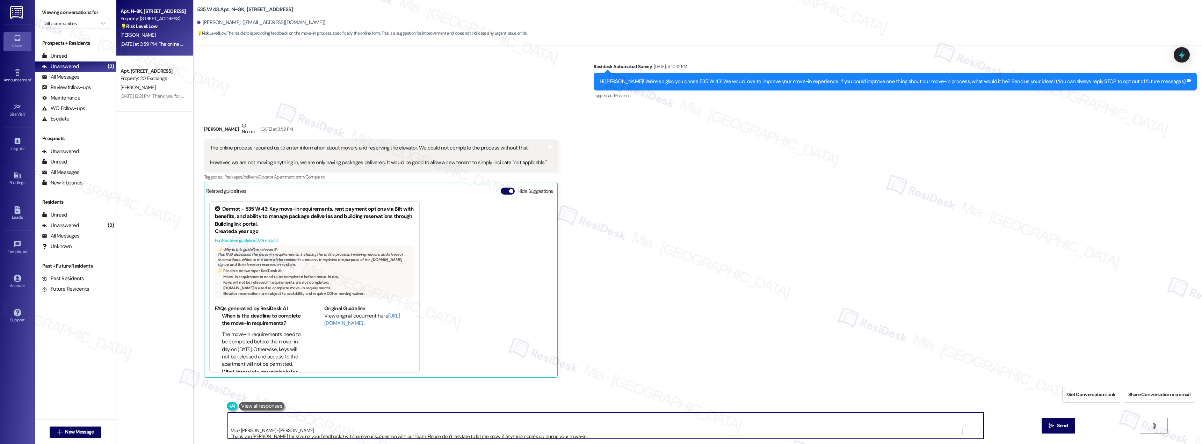
scroll to position [0, 0]
drag, startPoint x: 441, startPoint y: 433, endPoint x: 183, endPoint y: 406, distance: 260.1
click at [183, 406] on div "Apt. N~8K, 535 W. 43rd Street Property: 535 W 43 💡 Risk Level: Low The resident…" at bounding box center [659, 222] width 1086 height 444
paste textarea "Thank you Richard for sharing your feedback. I will share your suggestion with …"
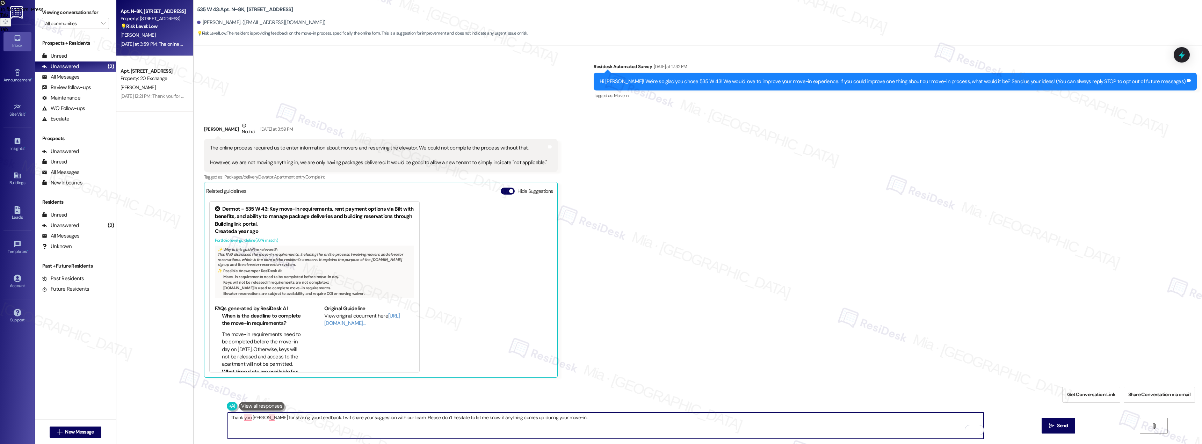
type textarea "Thank you Richard for sharing your feedback. I will share your suggestion with …"
click at [44, 12] on span "To fix 2 errors : Press" at bounding box center [22, 10] width 44 height 6
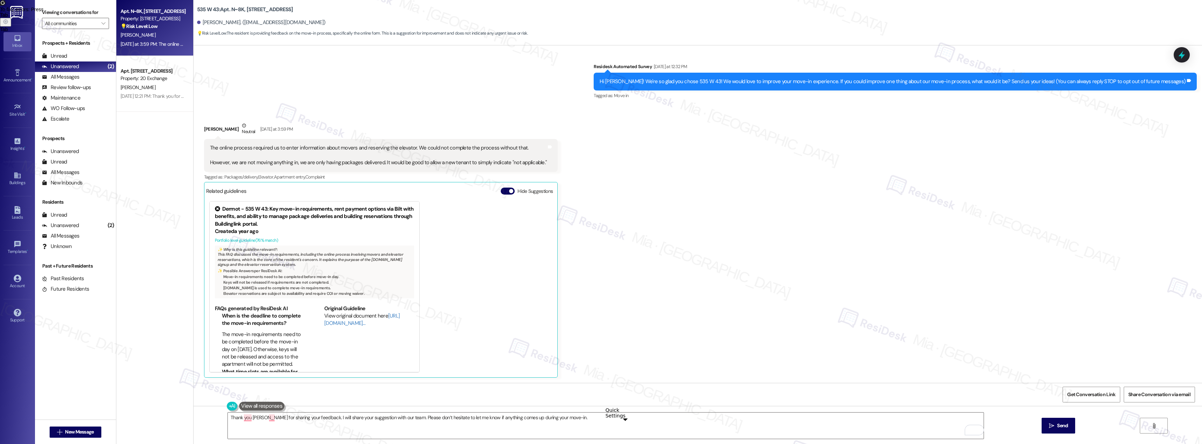
click at [44, 12] on span "To fix 2 errors : Press" at bounding box center [22, 10] width 44 height 6
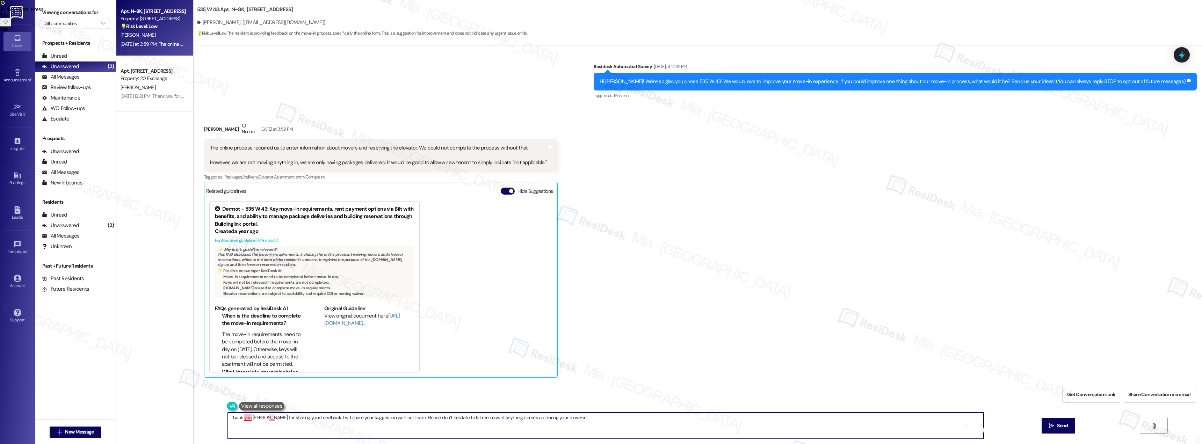
click at [243, 417] on textarea "Thank you Richard for sharing your feedback. I will share your suggestion with …" at bounding box center [606, 426] width 756 height 26
click at [250, 406] on button at bounding box center [261, 406] width 45 height 9
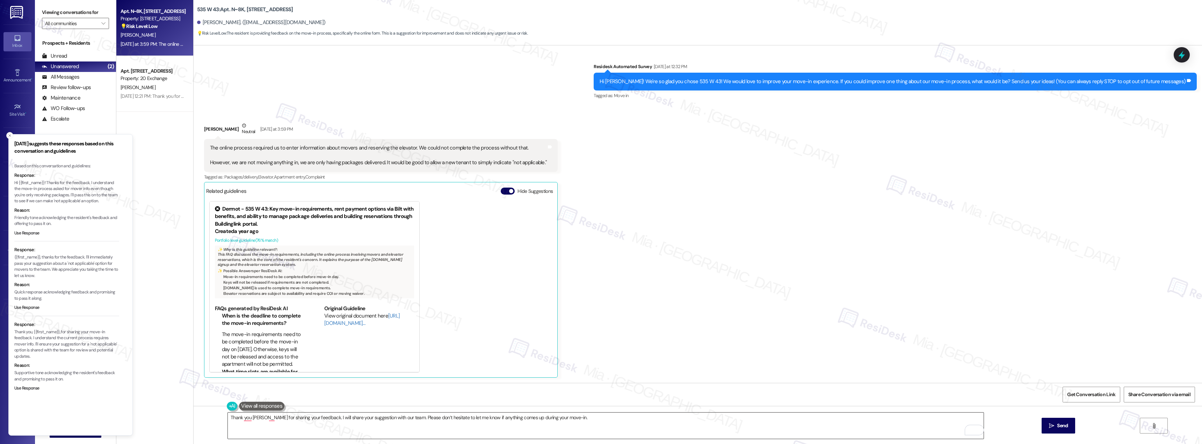
click at [327, 424] on textarea "Thank you Richard for sharing your feedback. I will share your suggestion with …" at bounding box center [606, 426] width 756 height 26
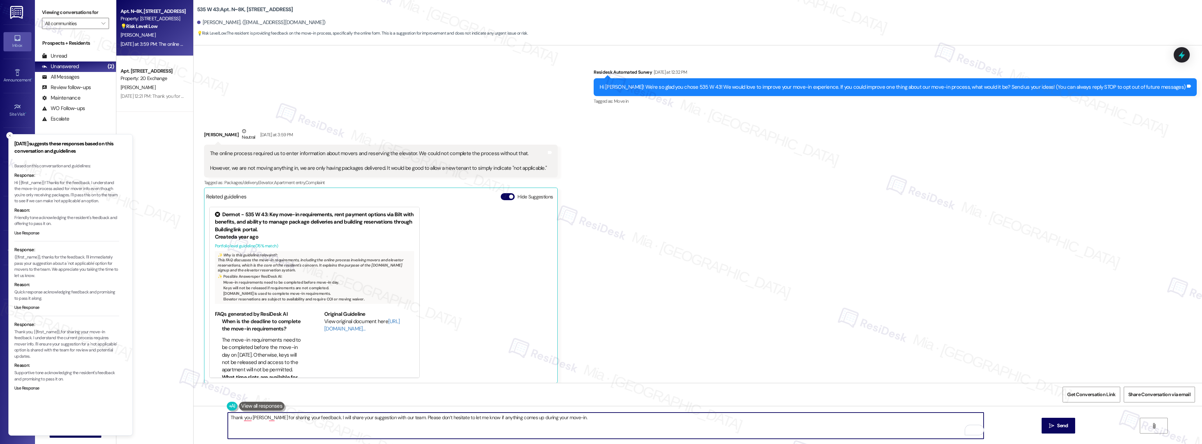
scroll to position [45, 0]
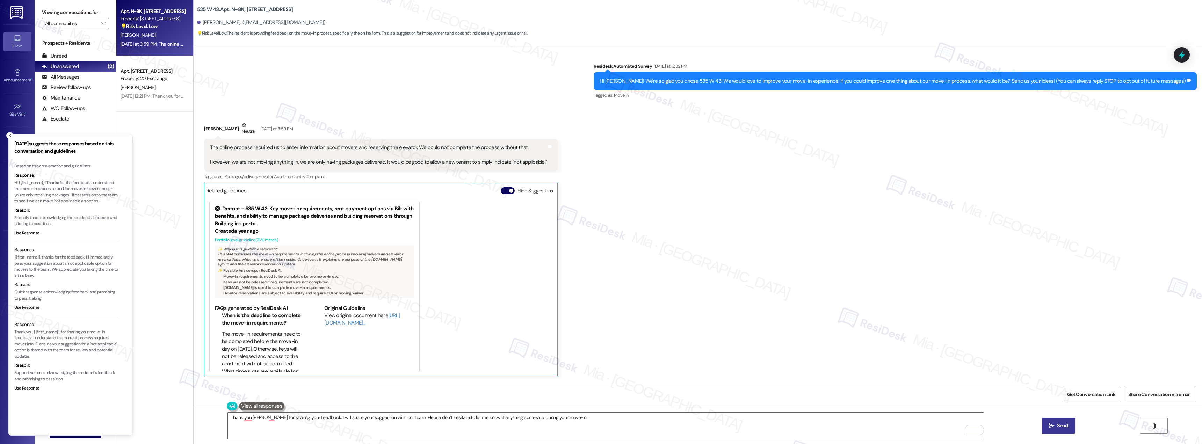
click at [1058, 424] on span "Send" at bounding box center [1062, 425] width 11 height 7
type textarea "Hi {{first_name}}! Thanks for the feedback. I understand the move-in process as…"
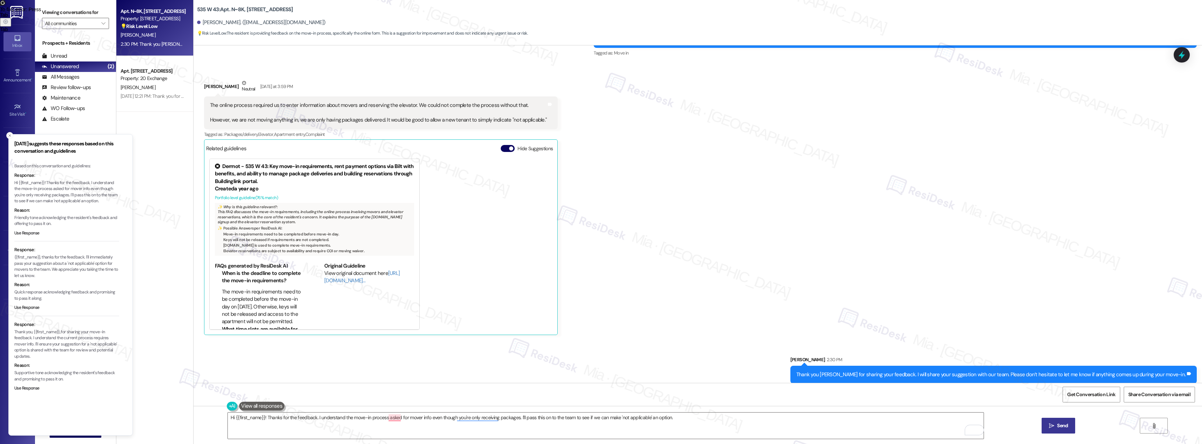
scroll to position [94, 0]
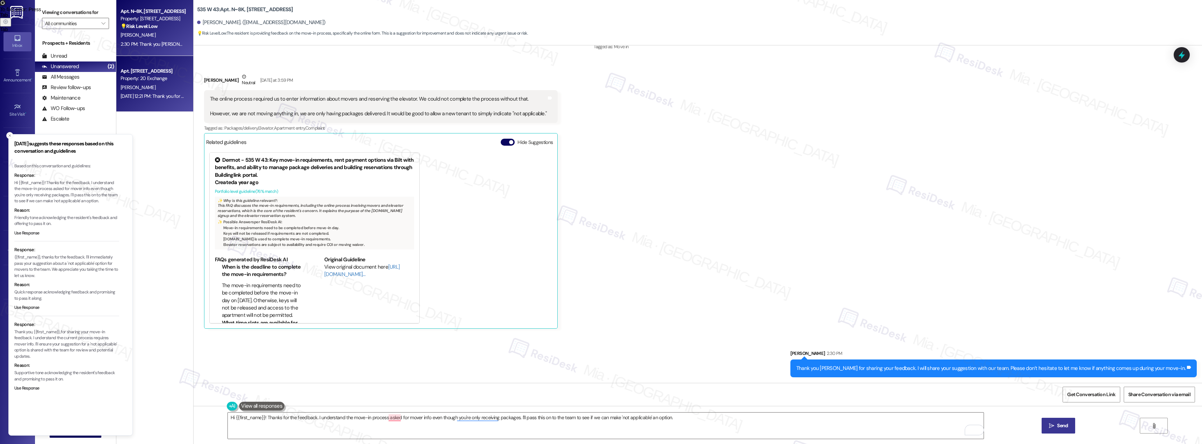
click at [161, 93] on div "Aug 26, 2025 at 12:21 PM: Thank you for contacting our leasing department. A le…" at bounding box center [277, 96] width 313 height 6
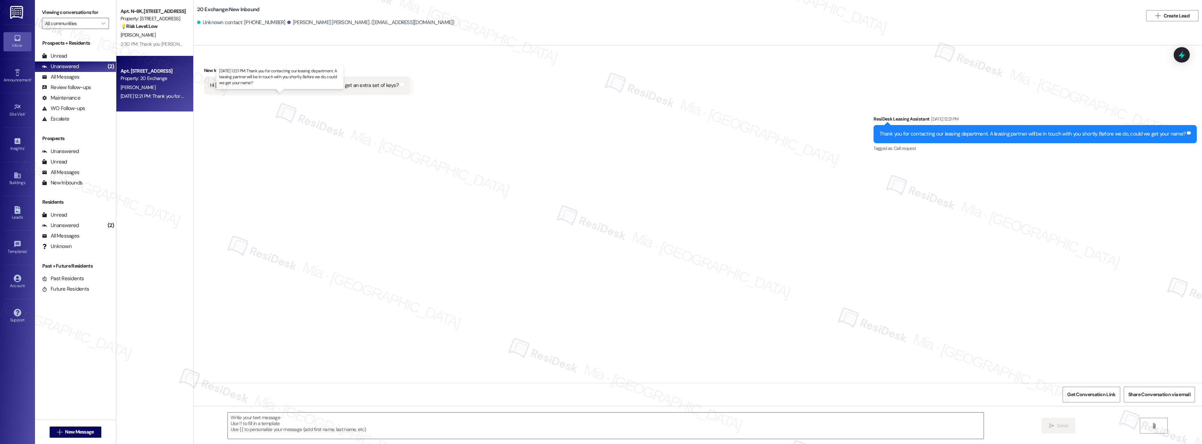
type textarea "Fetching suggested responses. Please feel free to read through the conversation…"
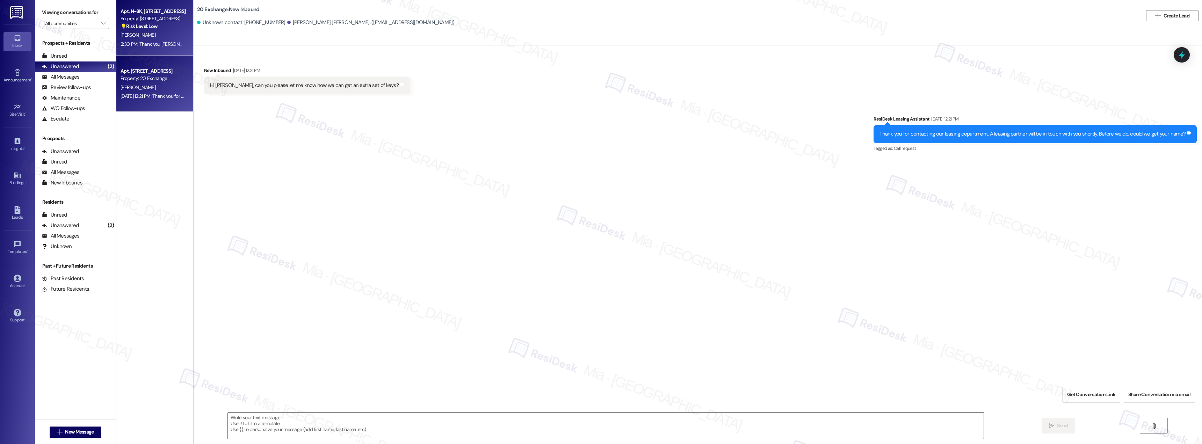
click at [145, 41] on div "2:30 PM: Thank you Richard for sharing your feedback. I will share your suggest…" at bounding box center [309, 44] width 376 height 6
type textarea "Fetching suggested responses. Please feel free to read through the conversation…"
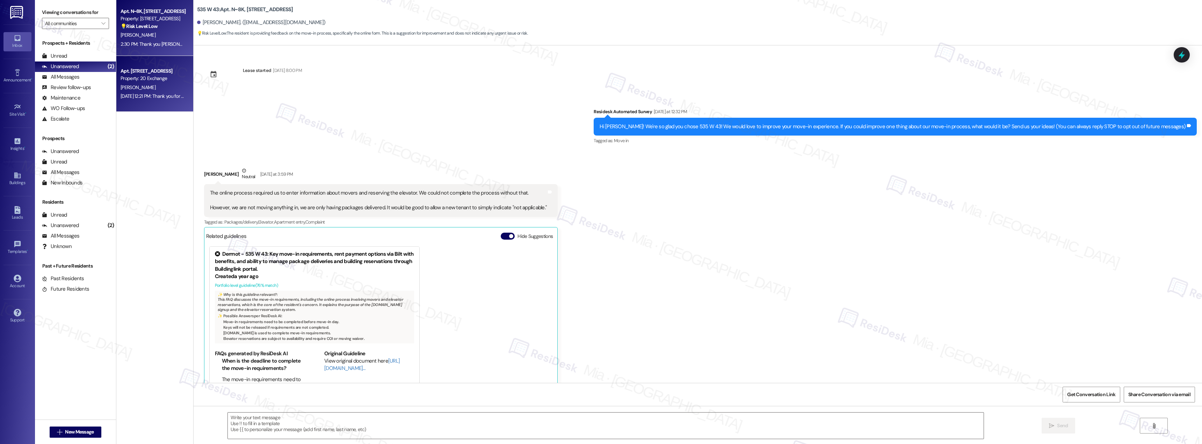
scroll to position [45, 0]
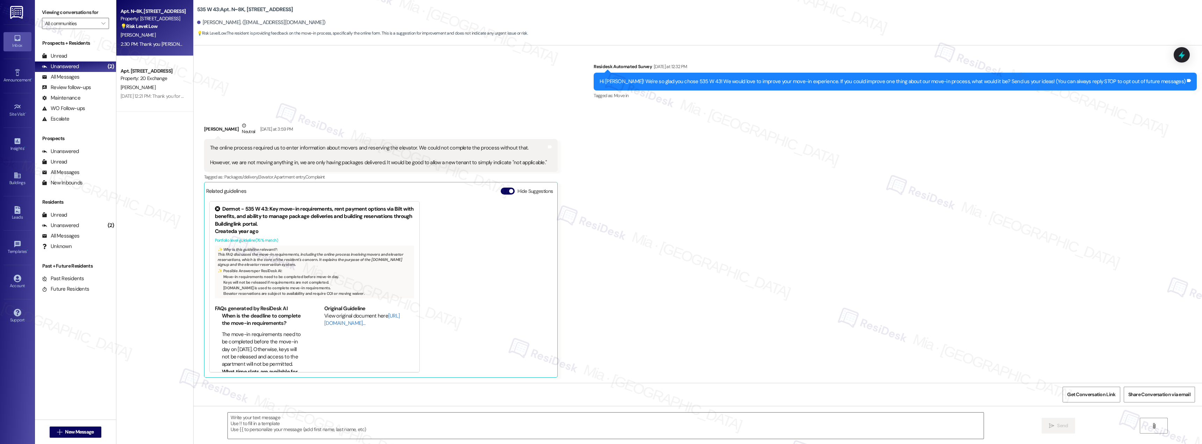
type textarea "Fetching suggested responses. Please feel free to read through the conversation…"
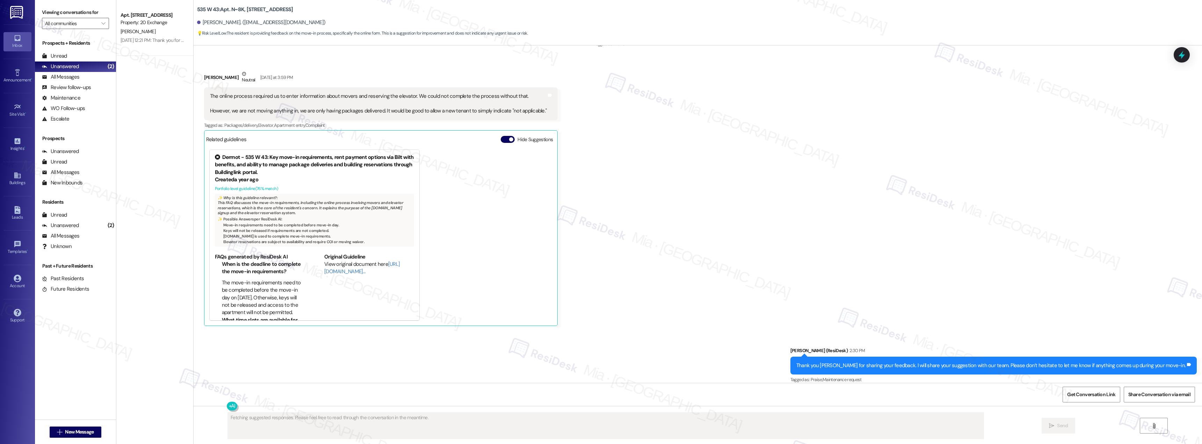
scroll to position [104, 0]
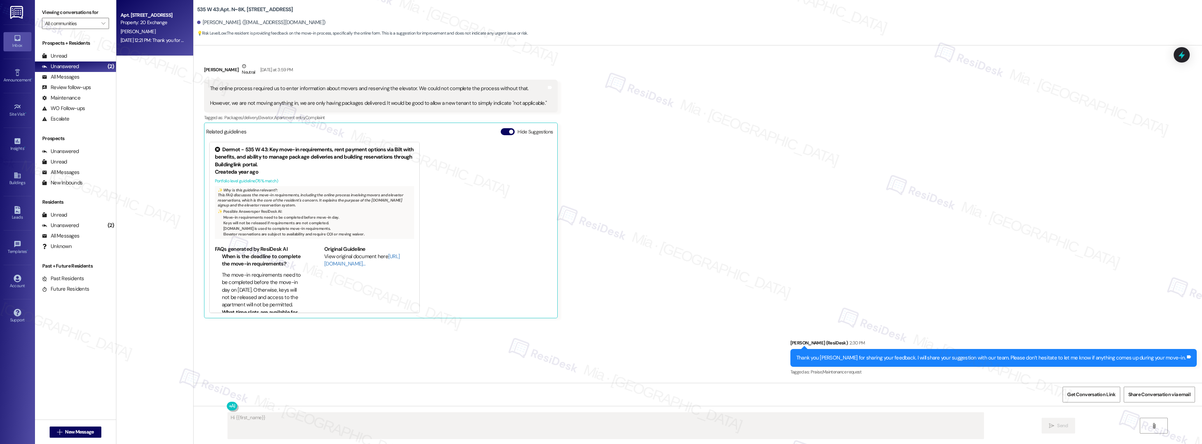
click at [147, 34] on div "[PERSON_NAME]" at bounding box center [153, 31] width 66 height 9
type textarea "Hi {{first_name}}! Thanks for the suggestion. I'll pass along the idea of a 'no…"
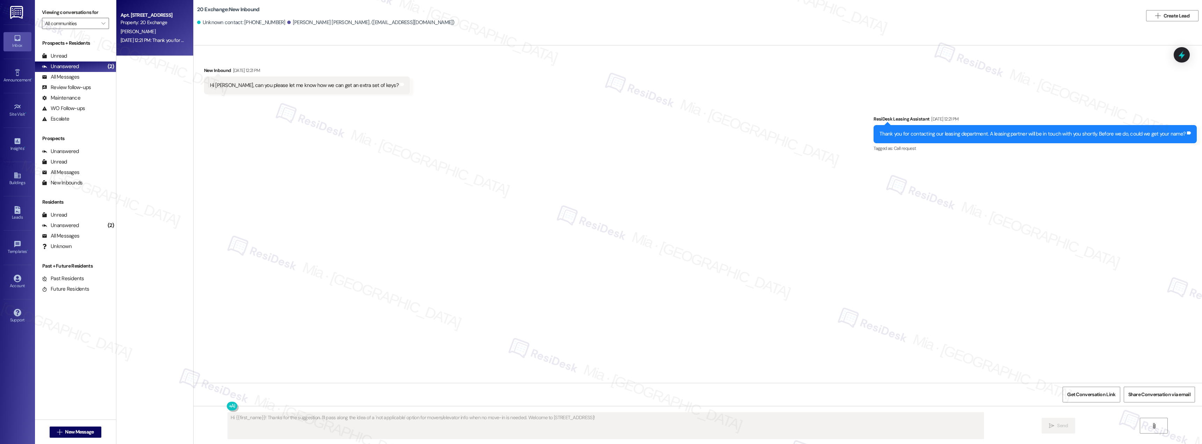
scroll to position [0, 0]
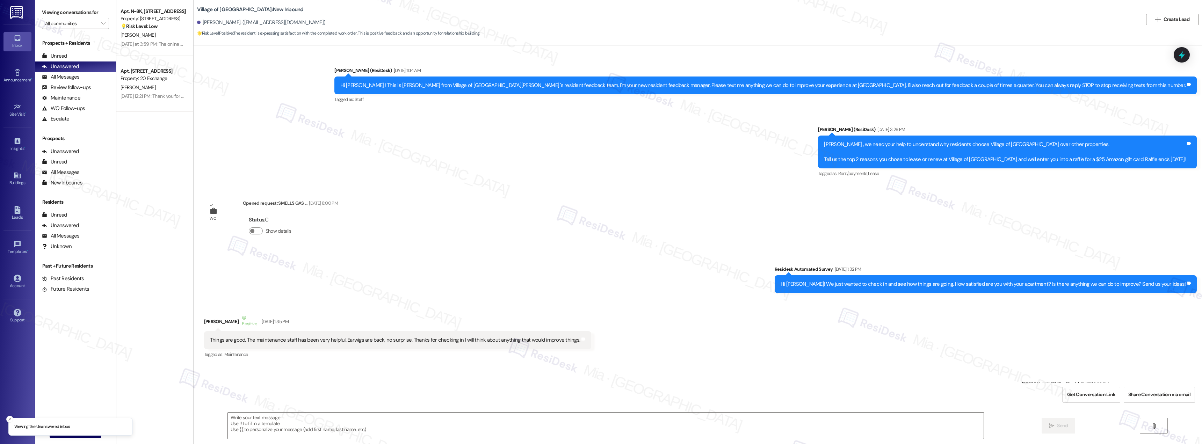
scroll to position [8506, 0]
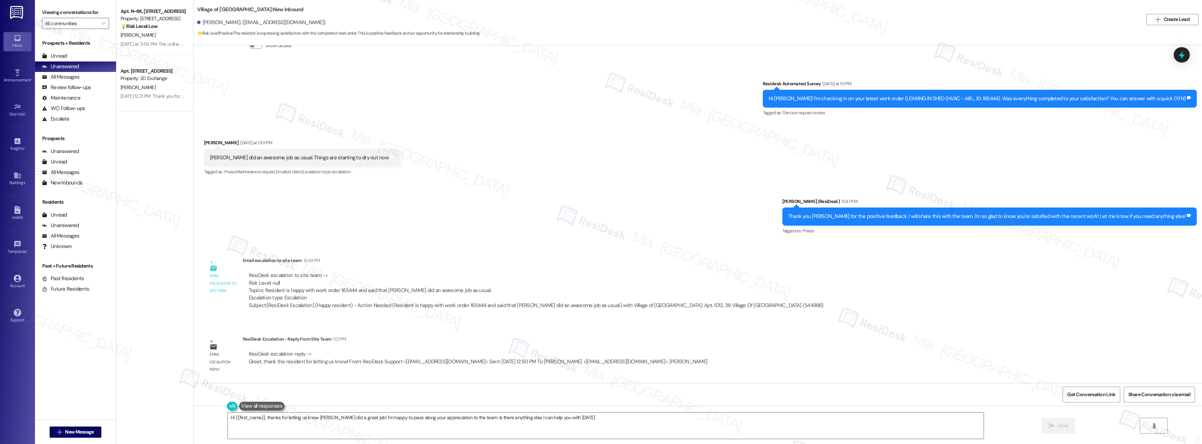
type textarea "Hi {{first_name}}, thanks for letting us know [PERSON_NAME] did a great job! I'…"
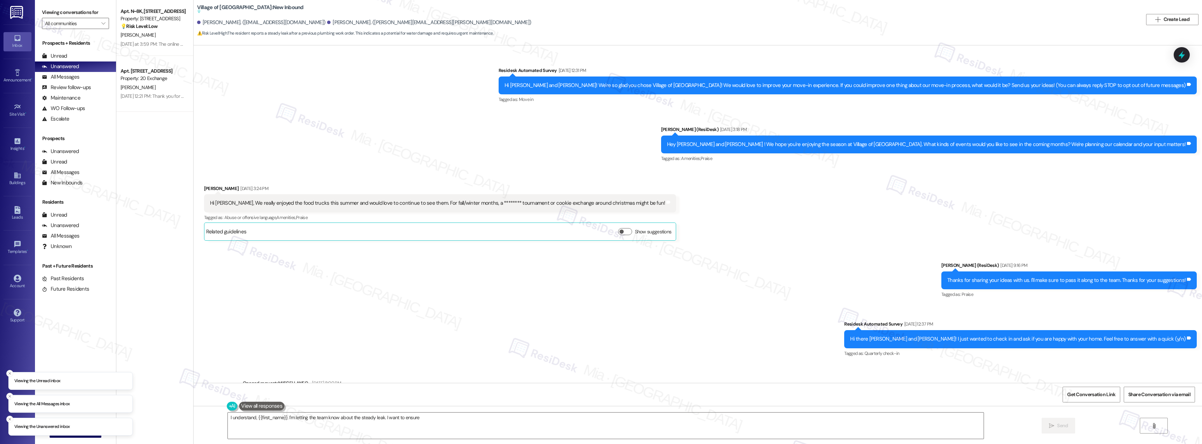
scroll to position [3720, 0]
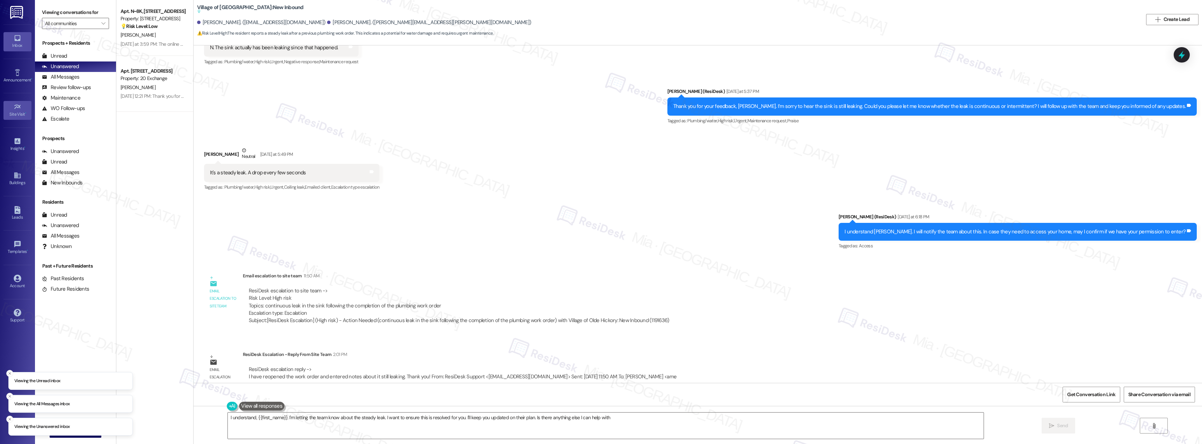
type textarea "I understand, {{first_name}}. I'm letting the team know about the steady leak. …"
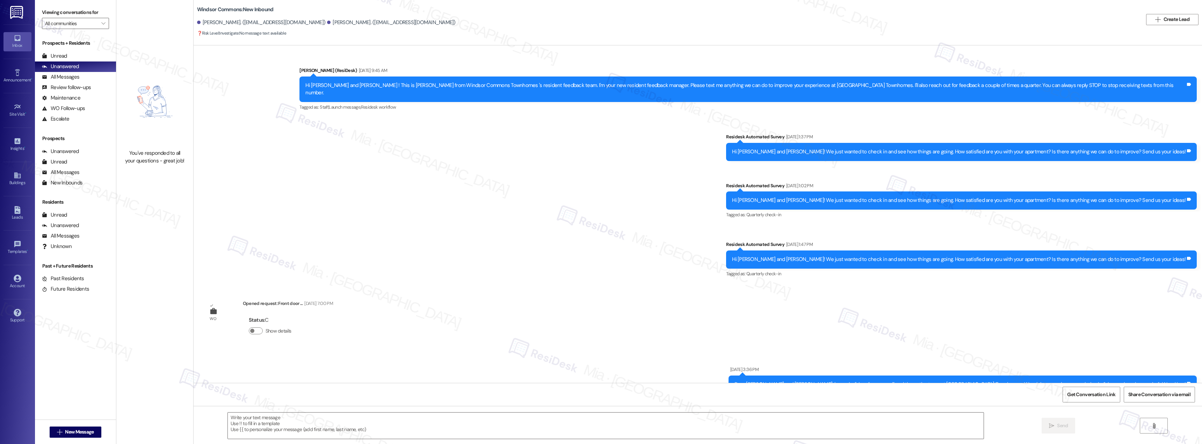
scroll to position [5211, 0]
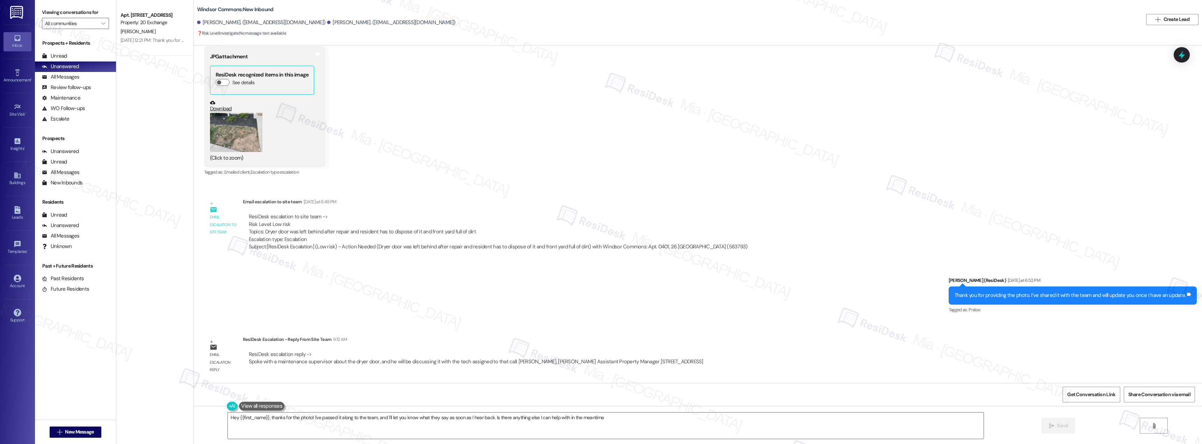
type textarea "Hey {{first_name}}, thanks for the photo! I've passed it along to the team, and…"
drag, startPoint x: 386, startPoint y: 232, endPoint x: 470, endPoint y: 232, distance: 84.6
click at [470, 232] on div "ResiDesk escalation to site team -> Risk Level: Low risk Topics: Dryer door was…" at bounding box center [498, 228] width 499 height 30
copy div "dispose of it and front yard full of dirt"
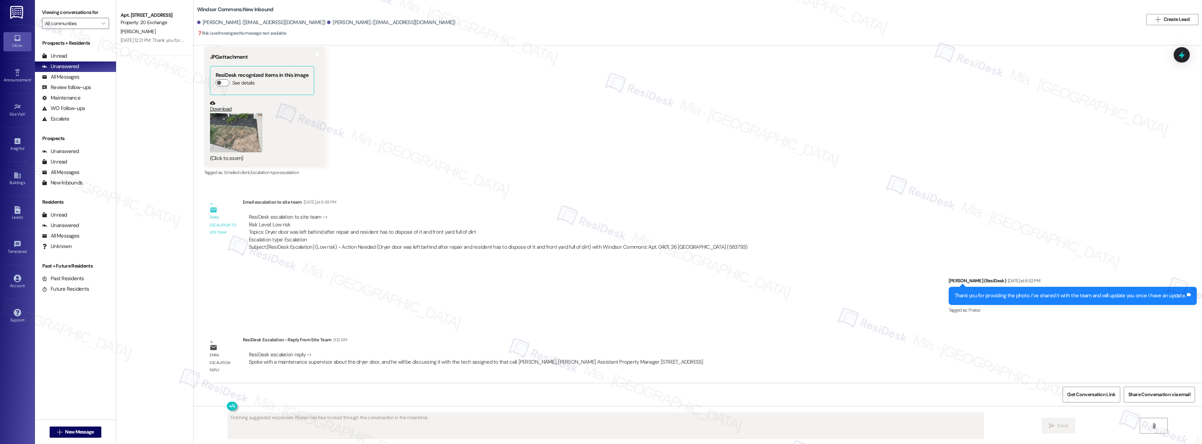
scroll to position [5211, 0]
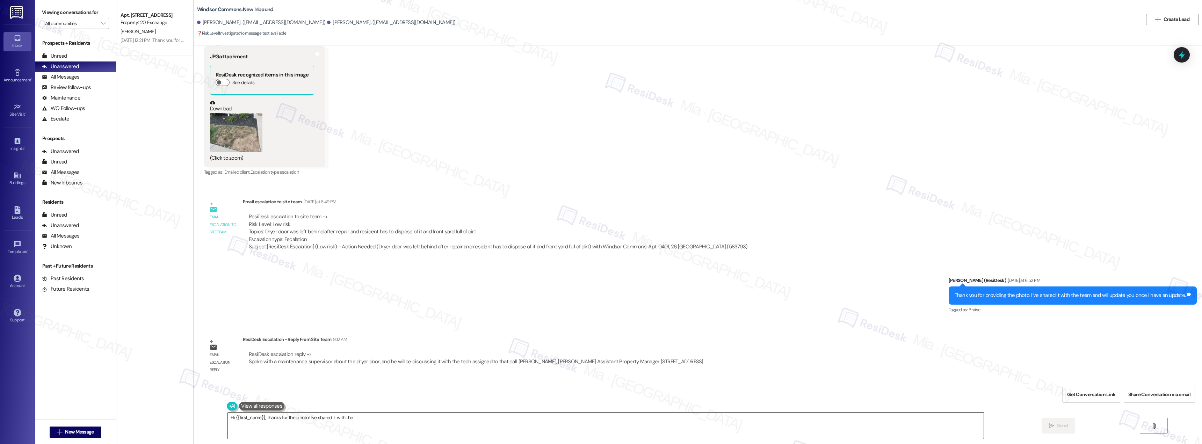
click at [332, 421] on textarea "Hi {{first_name}}, thanks for the" at bounding box center [606, 426] width 756 height 26
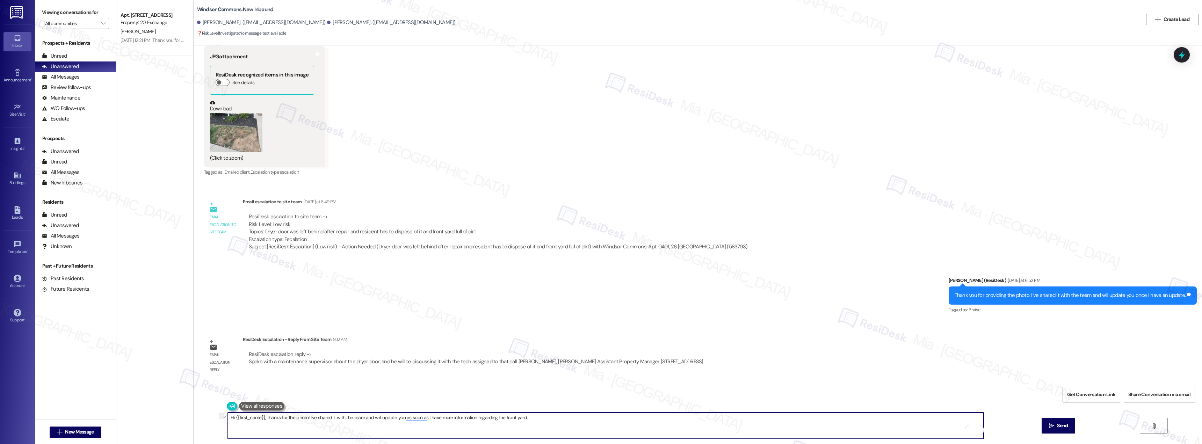
drag, startPoint x: 525, startPoint y: 419, endPoint x: 261, endPoint y: 422, distance: 264.2
click at [261, 422] on textarea "Hi {{first_name}}, thanks for the photo! I've shared it with the team and will …" at bounding box center [606, 426] width 756 height 26
click at [228, 418] on textarea "Hi {{first_name}}, thanks for the photo! I've shared it with the team and will …" at bounding box center [606, 426] width 756 height 26
drag, startPoint x: 288, startPoint y: 418, endPoint x: 259, endPoint y: 421, distance: 28.9
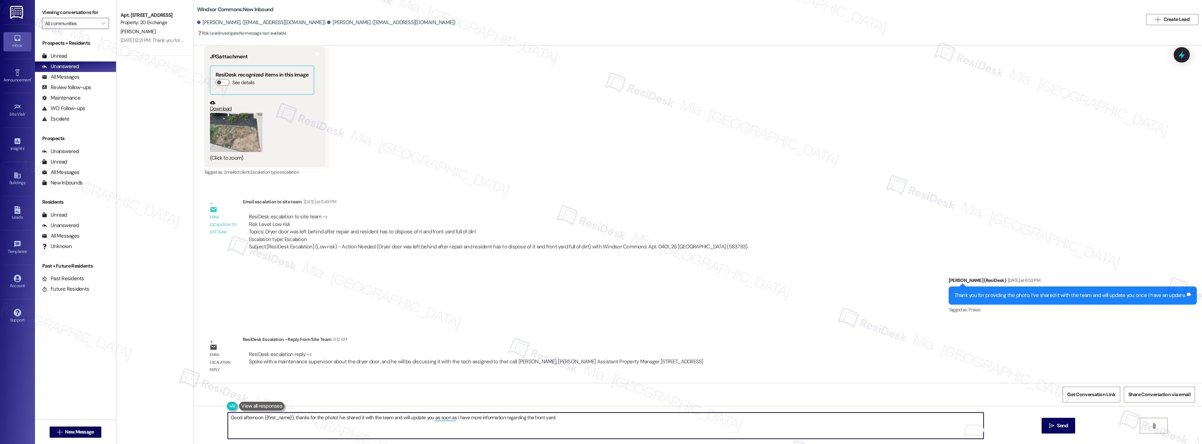
click at [259, 421] on textarea "Good afternoon {{first_name}}, thanks for the photo! I've shared it with the te…" at bounding box center [606, 426] width 756 height 26
click at [272, 418] on textarea "Good afternoon Daniel, thanks for the photo! I've shared it with the team and w…" at bounding box center [606, 426] width 756 height 26
drag, startPoint x: 273, startPoint y: 419, endPoint x: 536, endPoint y: 419, distance: 263.5
click at [536, 419] on textarea "Good afternoon Daniel, thanks for the photo! I've shared it with the team and w…" at bounding box center [606, 426] width 756 height 26
paste textarea "maintenance supervisor about the dryer door, and he will be discussing it with …"
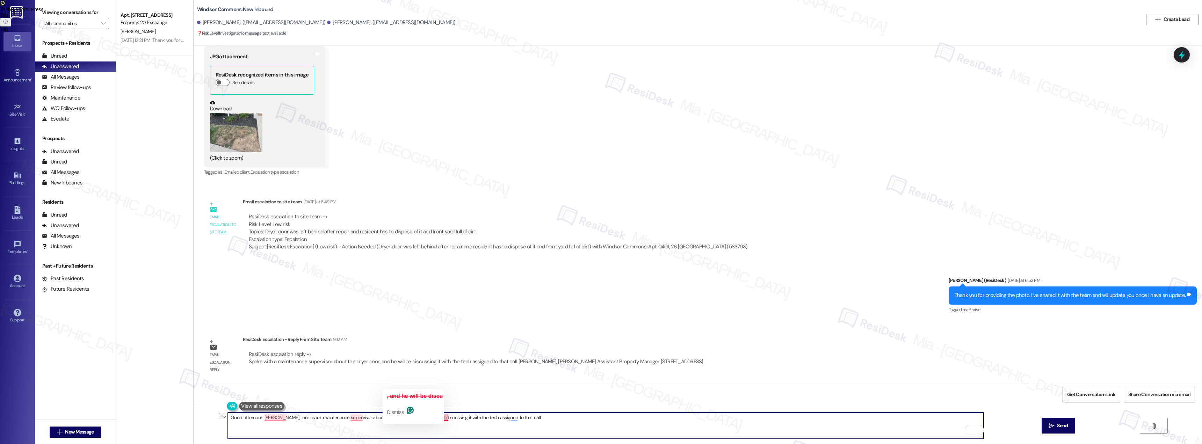
drag, startPoint x: 294, startPoint y: 417, endPoint x: 404, endPoint y: 417, distance: 109.4
click at [404, 417] on textarea "Good afternoon Daniel, our team maintenance supervisor about the dryer door, an…" at bounding box center [606, 426] width 756 height 26
click at [331, 417] on textarea "Good afternoon Daniel, our team will be discussing it with the tech assigned to…" at bounding box center [606, 426] width 756 height 26
click at [295, 419] on textarea "Good afternoon Daniel, our team will be discussing it with the tech assigned to…" at bounding box center [606, 426] width 756 height 26
click at [273, 420] on textarea "Good afternoon Daniel, our team will be discussing it with the tech assigned to…" at bounding box center [606, 426] width 756 height 26
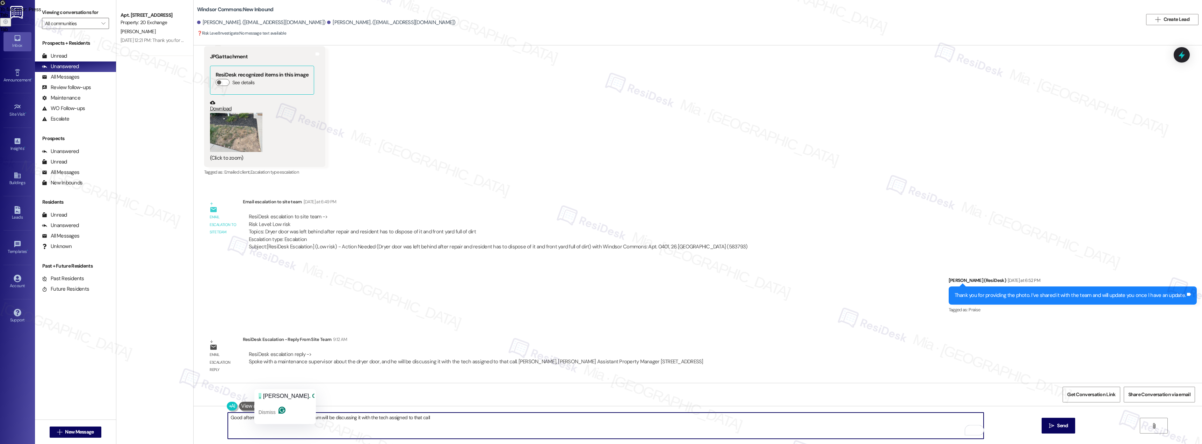
click at [274, 419] on textarea "Good afternoon Daniel, our team will be discussing it with the tech assigned to…" at bounding box center [606, 426] width 756 height 26
click at [329, 417] on textarea "Good afternoon Daniel, our team will be discussing it with the tech assigned to…" at bounding box center [606, 426] width 756 height 26
click at [455, 418] on textarea "Good afternoon Daniel, our team will be discussing your feedback about the drye…" at bounding box center [606, 426] width 756 height 26
drag, startPoint x: 456, startPoint y: 418, endPoint x: 478, endPoint y: 416, distance: 21.7
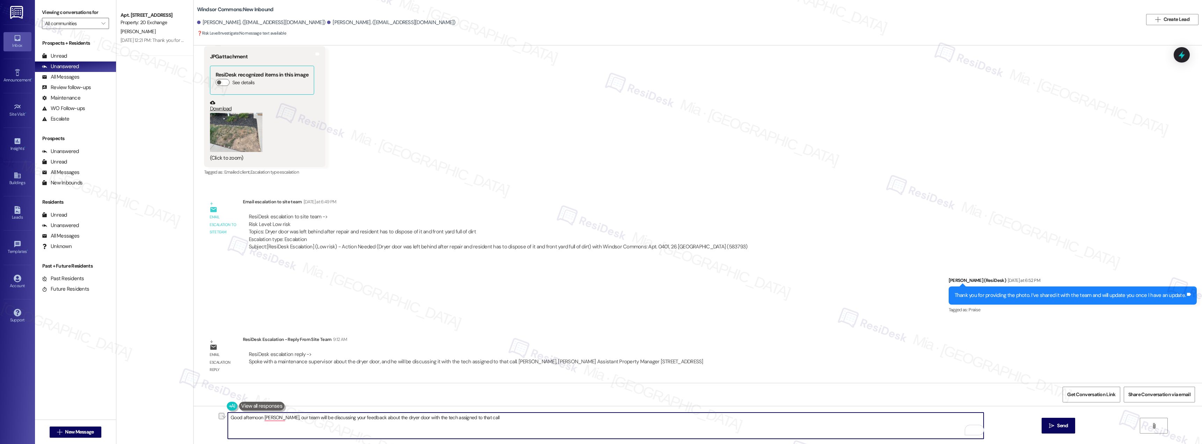
click at [479, 416] on textarea "Good afternoon Daniel, our team will be discussing your feedback about the drye…" at bounding box center [606, 426] width 756 height 26
click at [277, 418] on textarea "Good afternoon Daniel, our team will be discussing your feedback about the drye…" at bounding box center [606, 426] width 756 height 26
click at [277, 417] on textarea "Good afternoon Daniel, our team will be discussing your feedback about the drye…" at bounding box center [606, 426] width 756 height 26
click at [644, 419] on textarea "Good afternoon [PERSON_NAME],. Our team will be discussing your feedback about …" at bounding box center [606, 426] width 756 height 26
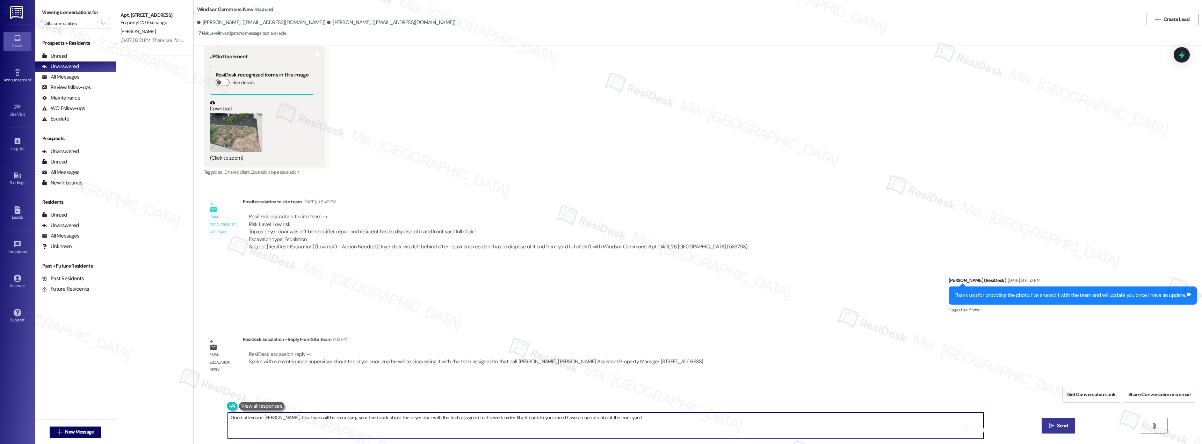
type textarea "Good afternoon [PERSON_NAME],. Our team will be discussing your feedback about …"
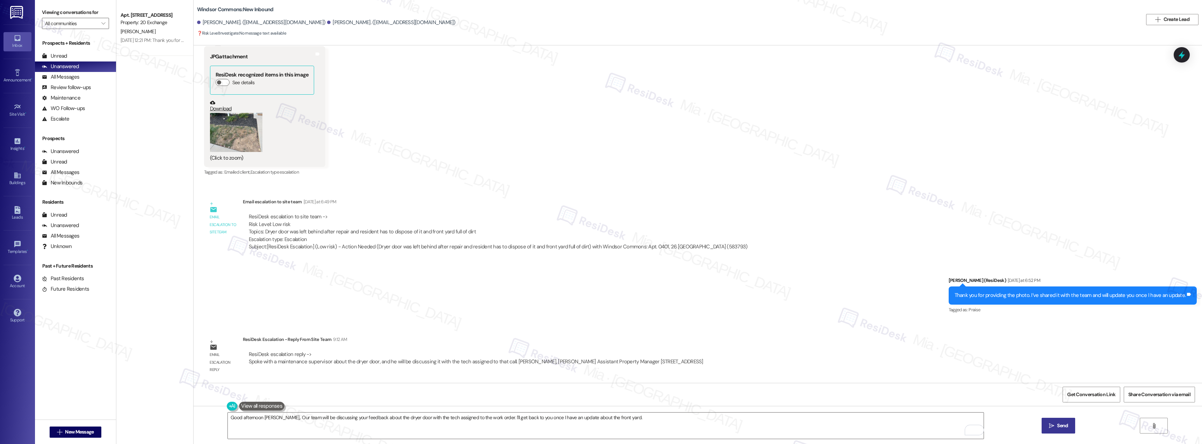
click at [1063, 424] on span "Send" at bounding box center [1062, 425] width 11 height 7
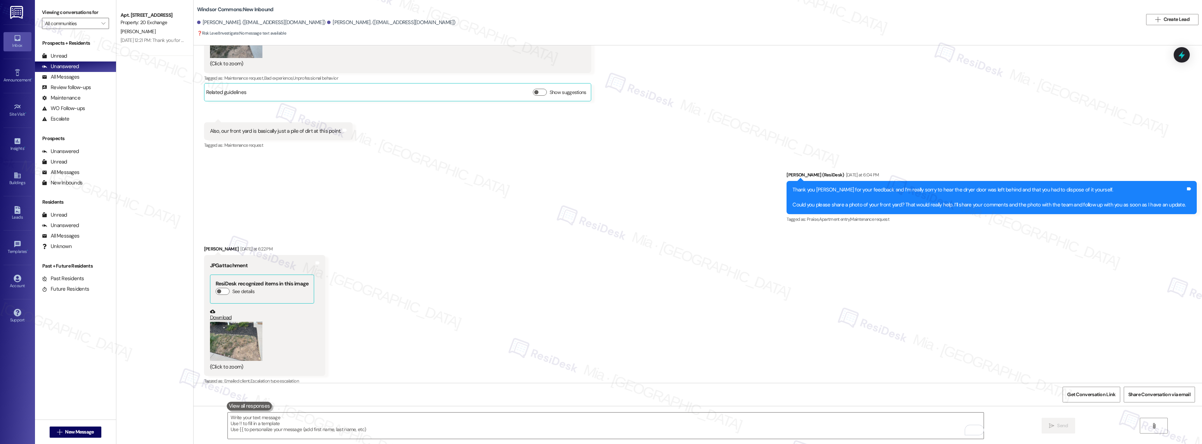
scroll to position [4897, 0]
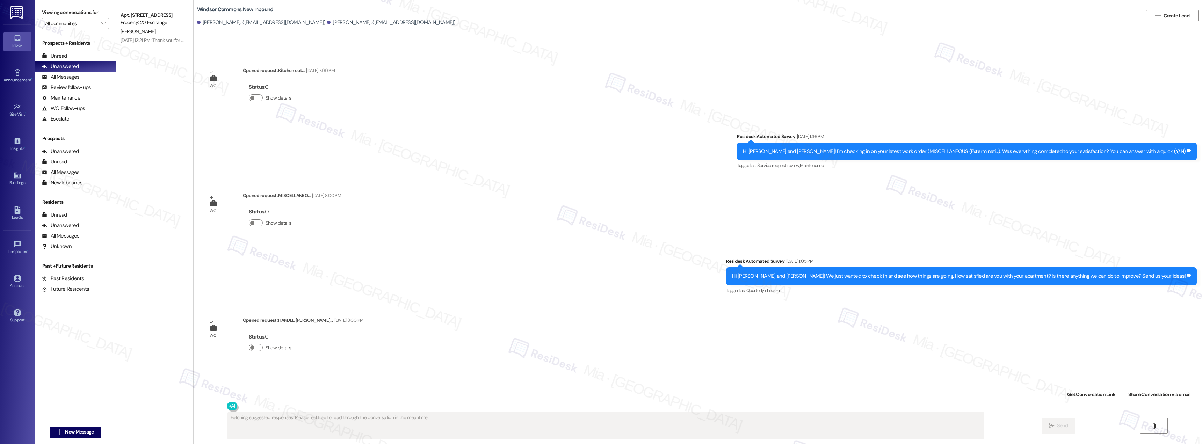
scroll to position [14413, 0]
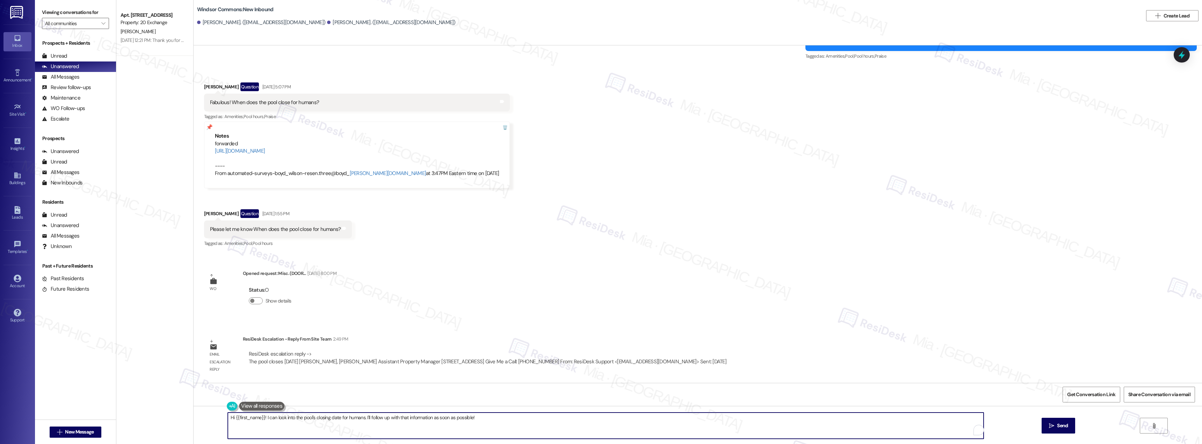
drag, startPoint x: 262, startPoint y: 418, endPoint x: 488, endPoint y: 416, distance: 226.1
click at [488, 416] on textarea "Hi {{first_name}}! I can look into the pool's closing date for humans. I'll fol…" at bounding box center [606, 426] width 756 height 26
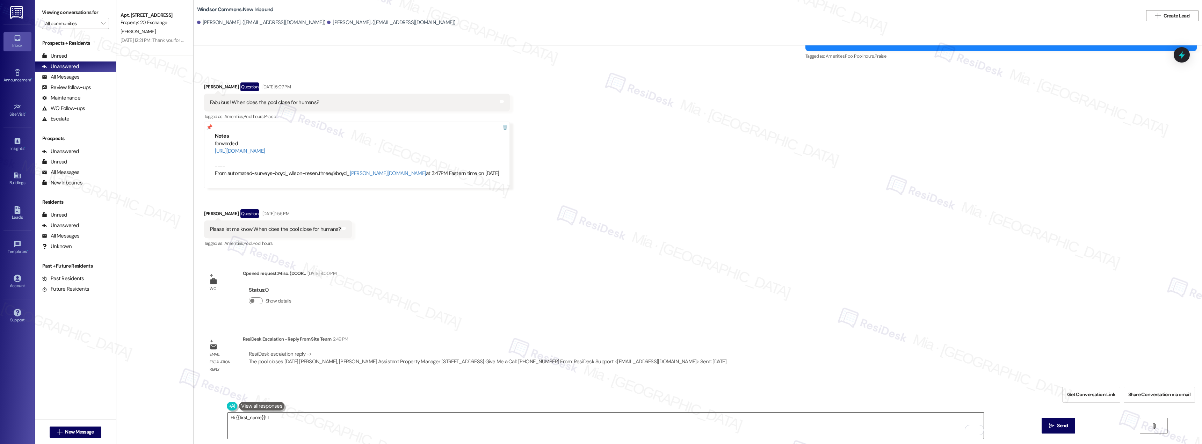
click at [276, 416] on textarea "Hi {{first_name}}! I" at bounding box center [606, 426] width 756 height 26
paste textarea "Apologies for the delayed response."
click at [479, 418] on textarea "Hi {{first_name}}! Apologies for the delayed response. Our team confirmed that …" at bounding box center [606, 426] width 756 height 26
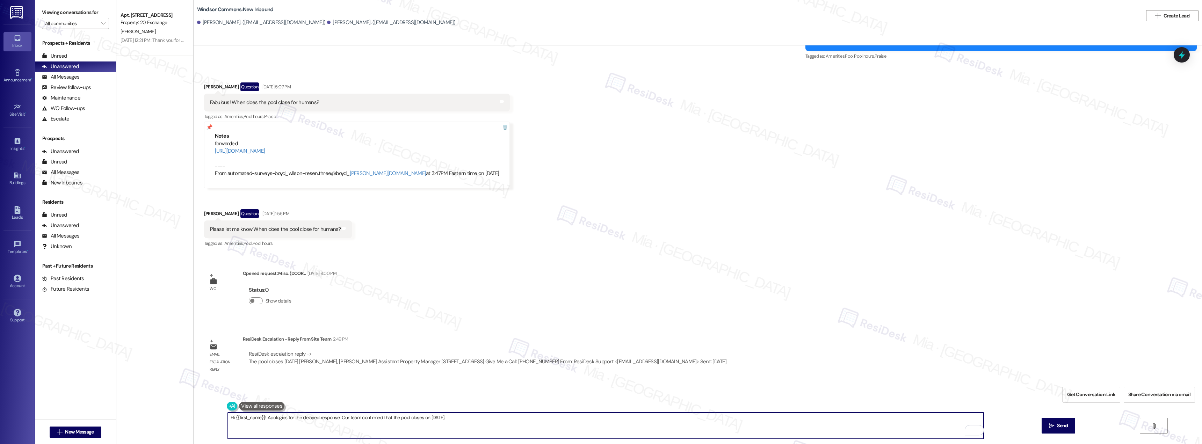
paste textarea "Just let me know if you need anything else."
click at [456, 418] on textarea "Hi {{first_name}}! Apologies for the delayed response. Our team confirmed that …" at bounding box center [606, 426] width 756 height 26
click at [510, 418] on textarea "Hi {{first_name}}! Apologies for the delayed response. Our team confirmed that …" at bounding box center [606, 426] width 756 height 26
drag, startPoint x: 506, startPoint y: 418, endPoint x: 570, endPoint y: 419, distance: 64.3
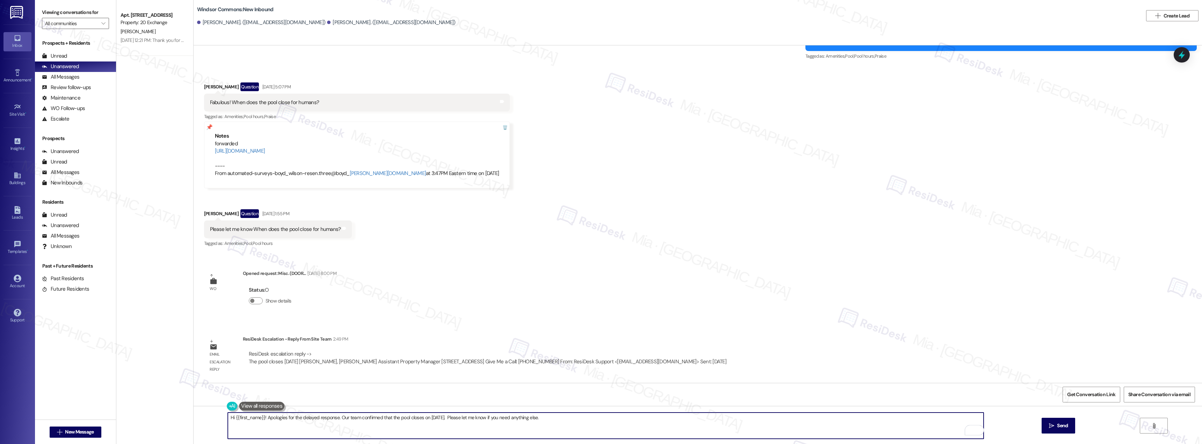
click at [570, 419] on textarea "Hi {{first_name}}! Apologies for the delayed response. Our team confirmed that …" at bounding box center [606, 426] width 756 height 26
click at [454, 419] on textarea "Hi {{first_name}}! Apologies for the delayed response. Our team confirmed that …" at bounding box center [606, 426] width 756 height 26
drag, startPoint x: 231, startPoint y: 416, endPoint x: 260, endPoint y: 417, distance: 28.3
click at [260, 417] on textarea "Hi {{first_name}}! Apologies for the delayed response. Our team confirmed that …" at bounding box center [606, 426] width 756 height 26
type textarea "Hi Dale! Apologies for the delayed response. Our team confirmed that the pool c…"
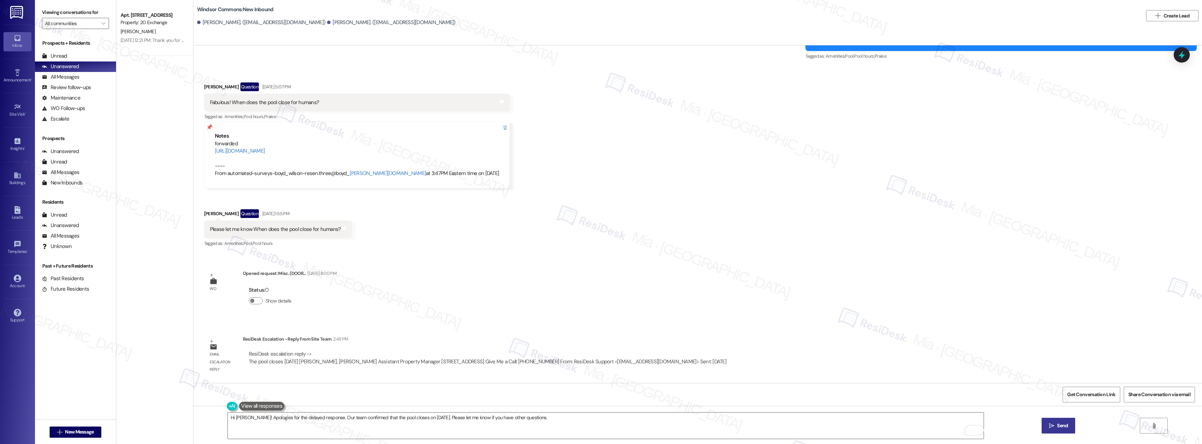
click at [1062, 430] on span "Send" at bounding box center [1062, 425] width 11 height 7
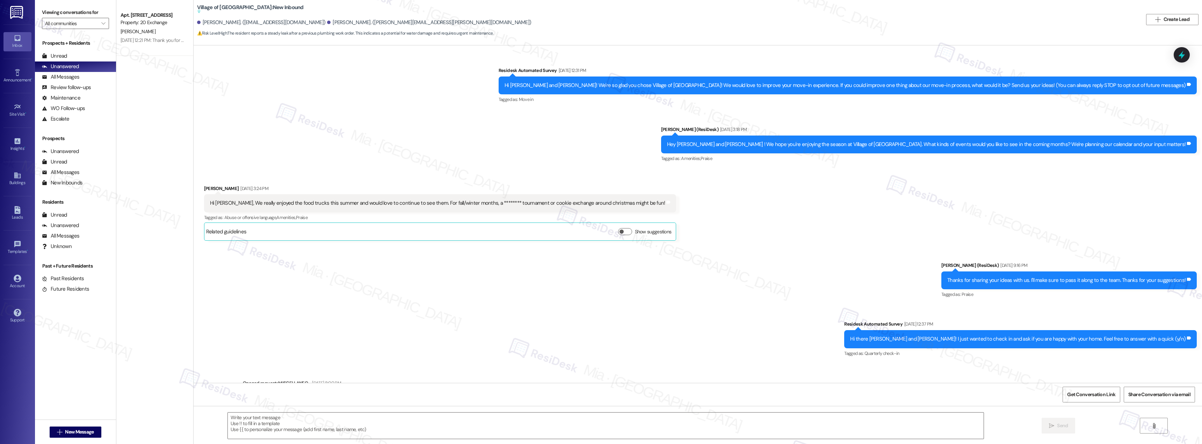
scroll to position [3720, 0]
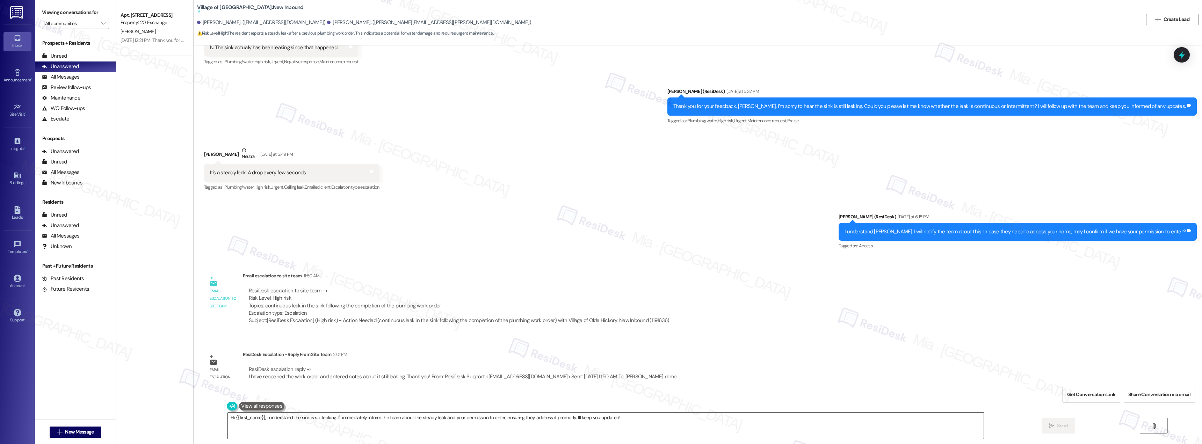
click at [228, 420] on textarea "Hi {{first_name}}, I understand the sink is still leaking. I'll immediately inf…" at bounding box center [606, 426] width 756 height 26
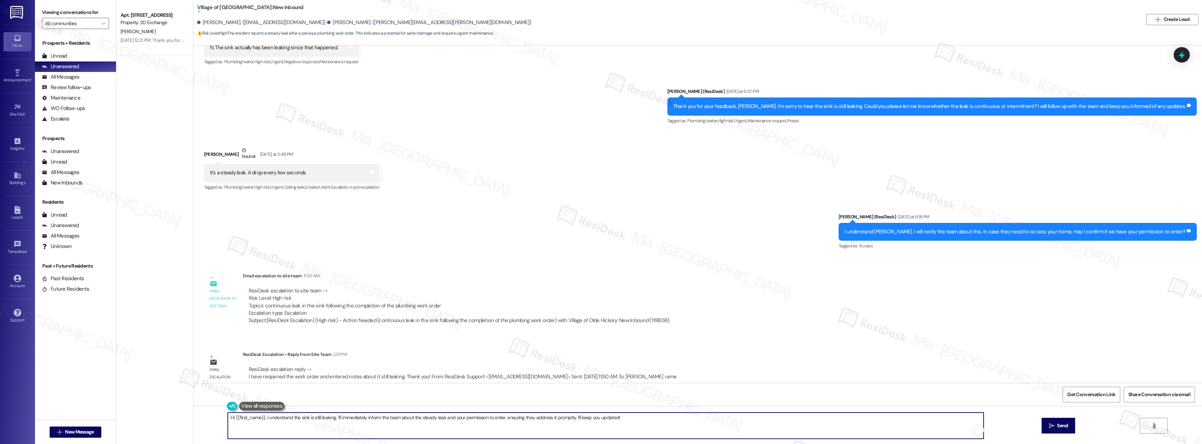
click at [228, 420] on textarea "Hi {{first_name}}, I understand the sink is still leaking. I'll immediately inf…" at bounding box center [606, 426] width 756 height 26
drag, startPoint x: 258, startPoint y: 418, endPoint x: 287, endPoint y: 418, distance: 29.4
click at [287, 418] on textarea "Good afternoon{{first_name}}, I understand the sink is still leaking. I'll imme…" at bounding box center [606, 426] width 756 height 26
drag, startPoint x: 273, startPoint y: 419, endPoint x: 584, endPoint y: 416, distance: 311.8
click at [584, 416] on textarea "Good afternoon Hunter, I understand the sink is still leaking. I'll immediately…" at bounding box center [606, 426] width 756 height 26
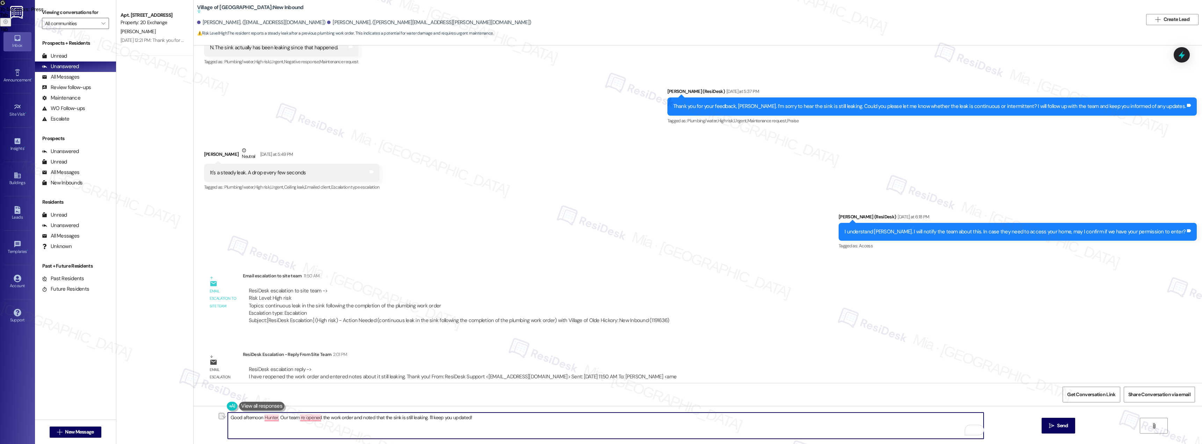
drag, startPoint x: 428, startPoint y: 419, endPoint x: 466, endPoint y: 419, distance: 37.4
click at [466, 419] on textarea "Good afternoon Hunter, Our team re opened the work order and noted that the sin…" at bounding box center [606, 426] width 756 height 26
drag, startPoint x: 541, startPoint y: 419, endPoint x: 224, endPoint y: 426, distance: 317.1
click at [228, 426] on textarea "Good afternoon Hunter, Our team re opened the work order and noted that the sin…" at bounding box center [606, 426] width 756 height 26
paste textarea ", Hunter. Our team has reopened the work order and confirmed that the sink is s…"
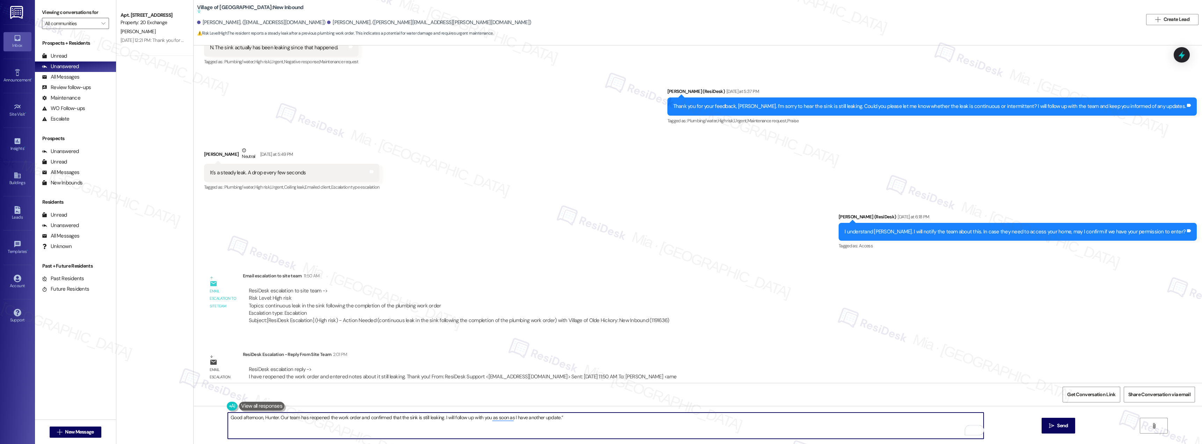
click at [375, 418] on textarea "Good afternoon, Hunter. Our team has reopened the work order and confirmed that…" at bounding box center [606, 426] width 756 height 26
click at [490, 419] on textarea "Good afternoon, Hunter. Our team has reopened the work order and noted that the…" at bounding box center [606, 426] width 756 height 26
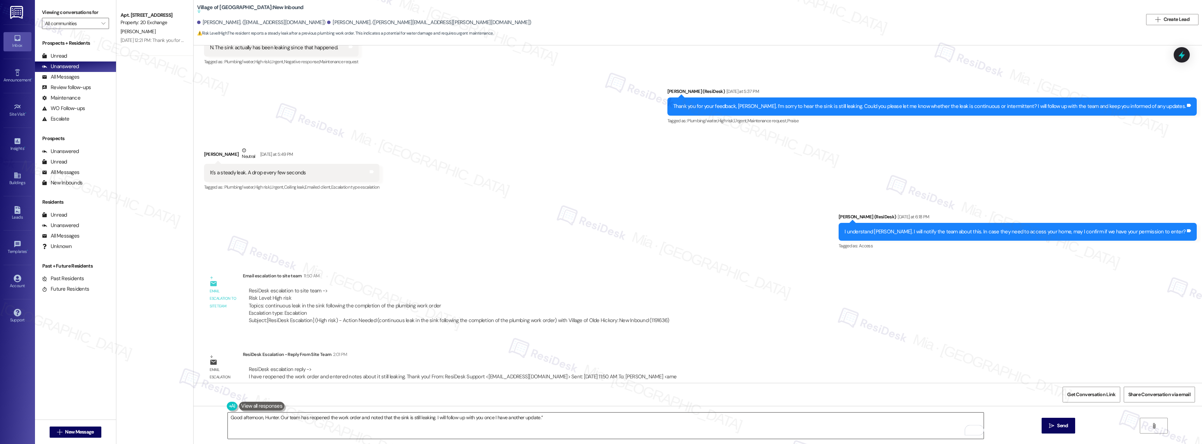
click at [546, 416] on textarea "Good afternoon, Hunter. Our team has reopened the work order and noted that the…" at bounding box center [606, 426] width 756 height 26
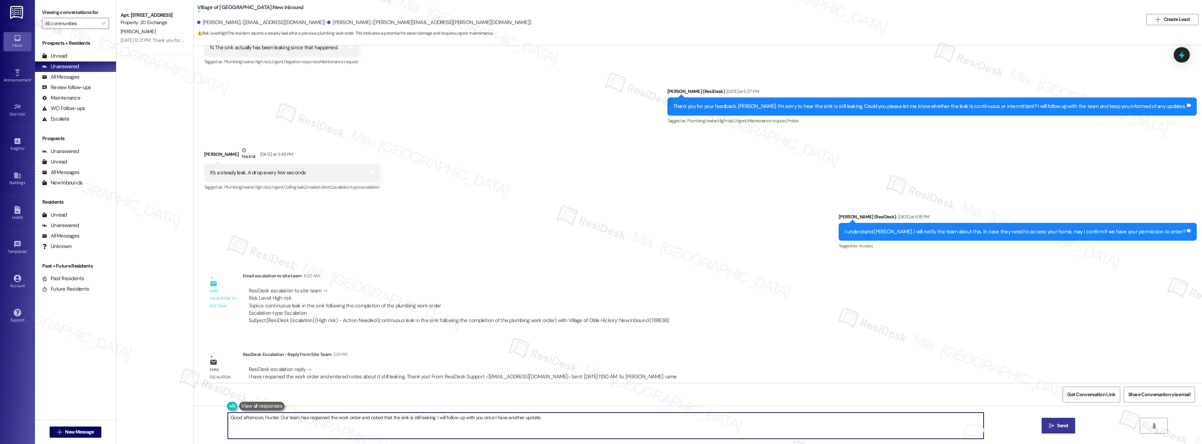
type textarea "Good afternoon, Hunter. Our team has reopened the work order and noted that the…"
click at [1067, 423] on span "Send" at bounding box center [1062, 425] width 11 height 7
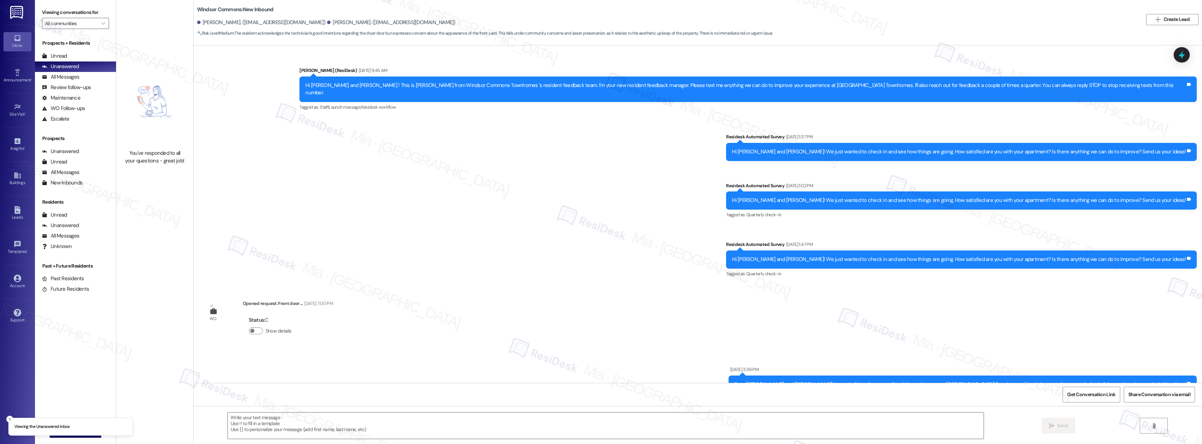
scroll to position [5637, 0]
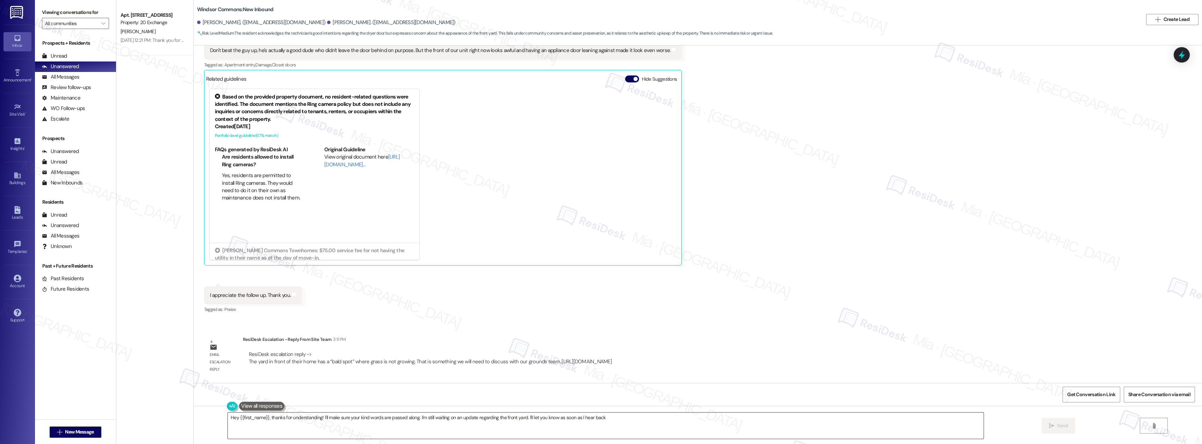
type textarea "Hey {{first_name}}, thanks for understanding! I'll make sure your kind words ar…"
